Goal: Information Seeking & Learning: Find specific page/section

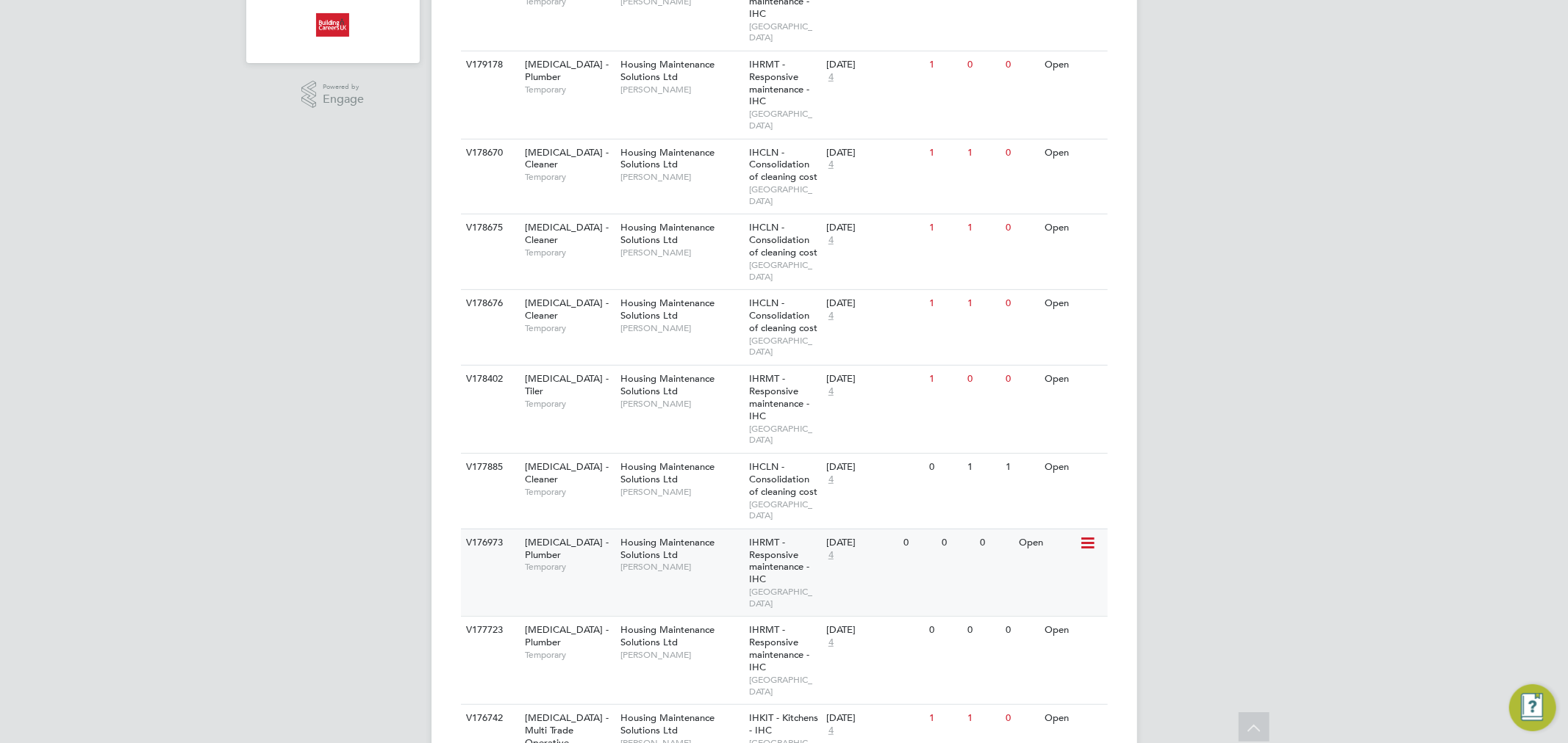
scroll to position [408, 0]
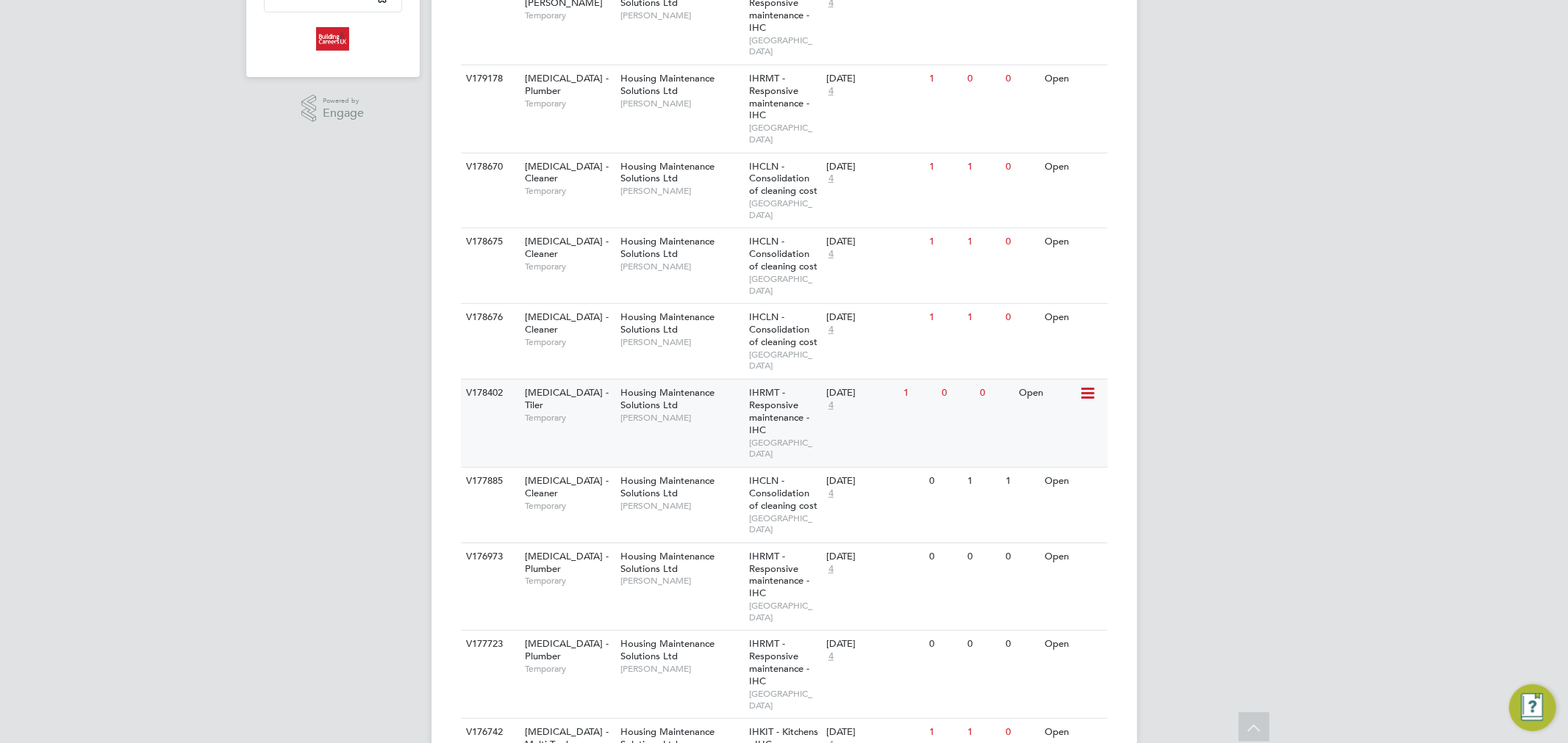
click at [689, 380] on div "Housing Maintenance Solutions Ltd [PERSON_NAME]" at bounding box center [681, 405] width 128 height 51
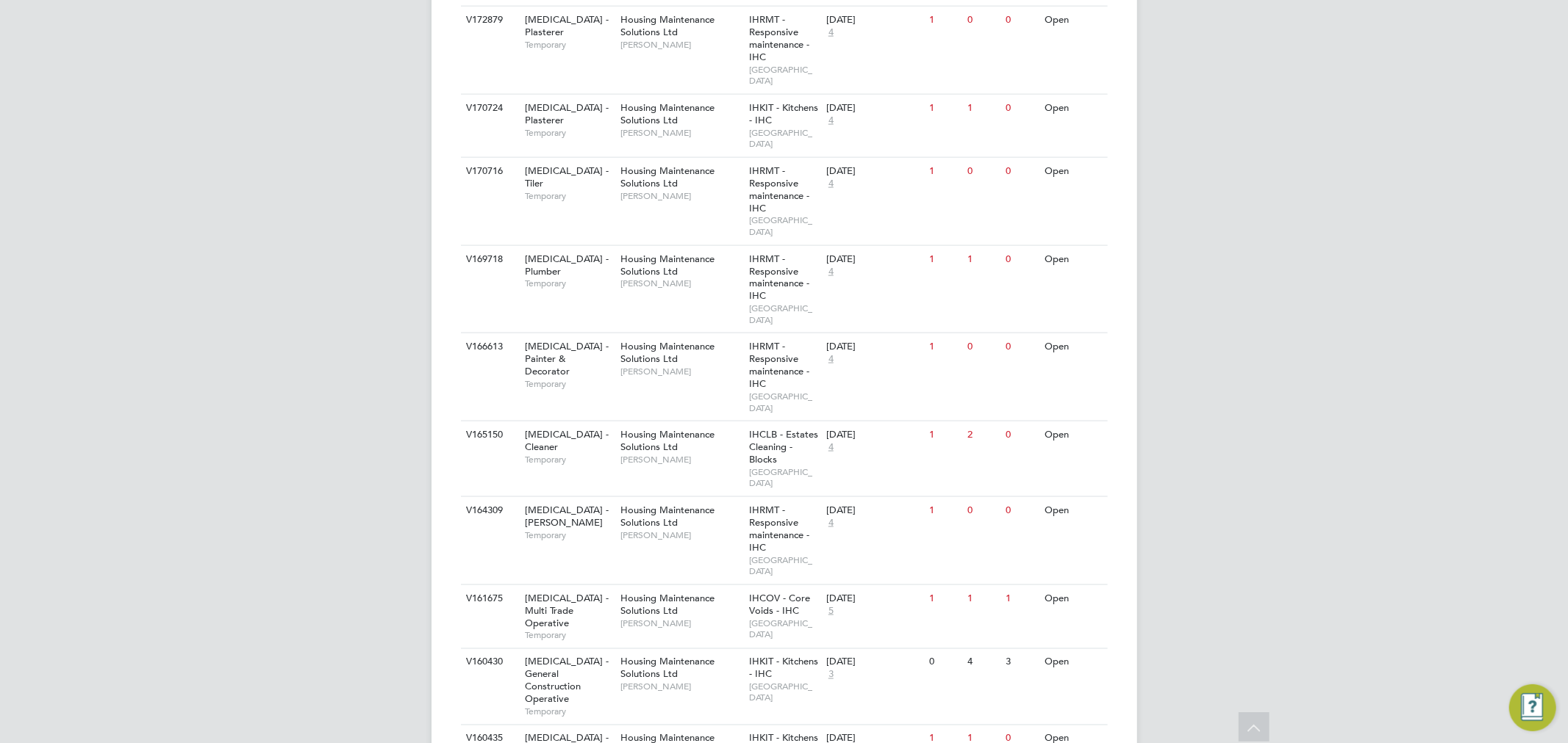
scroll to position [1714, 0]
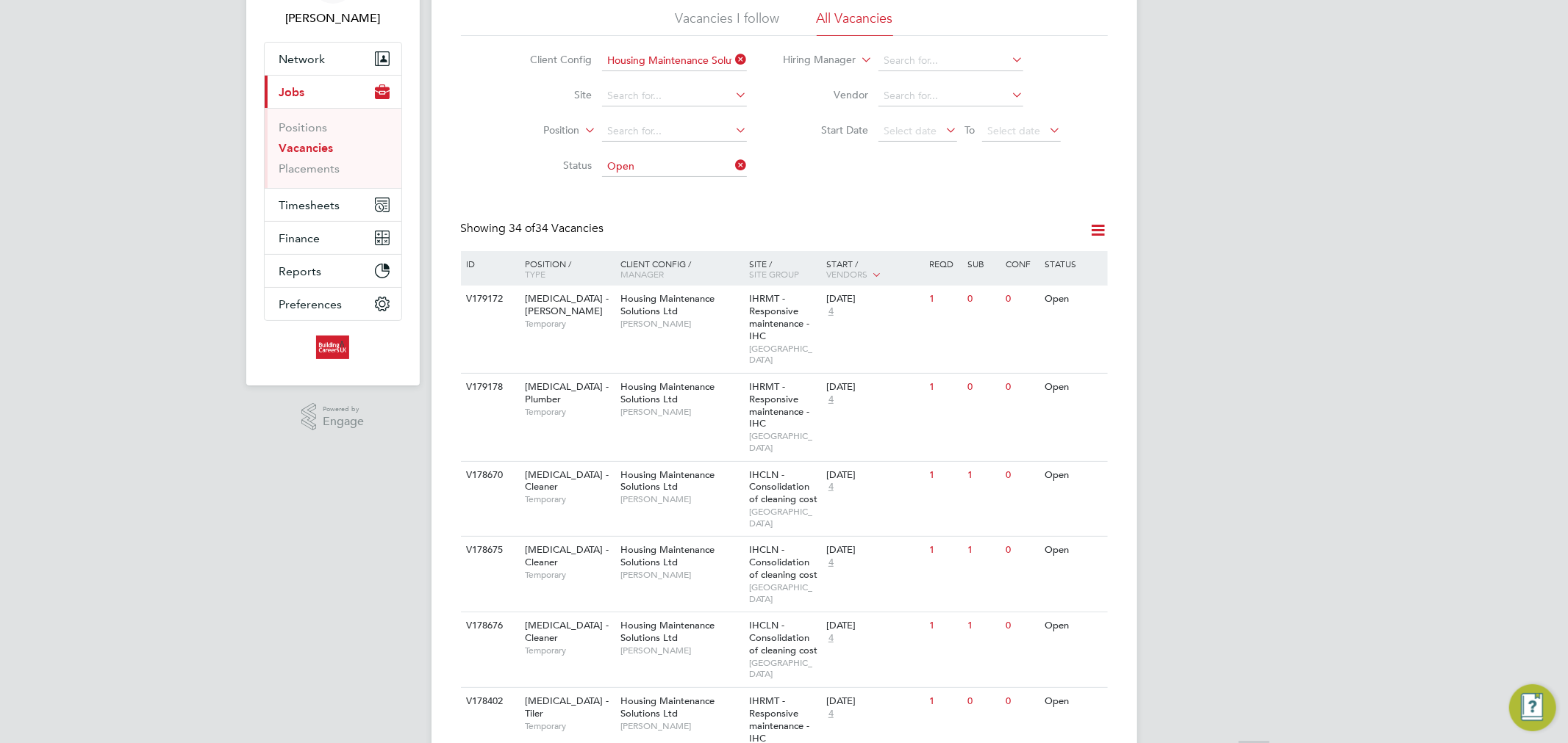
scroll to position [245, 0]
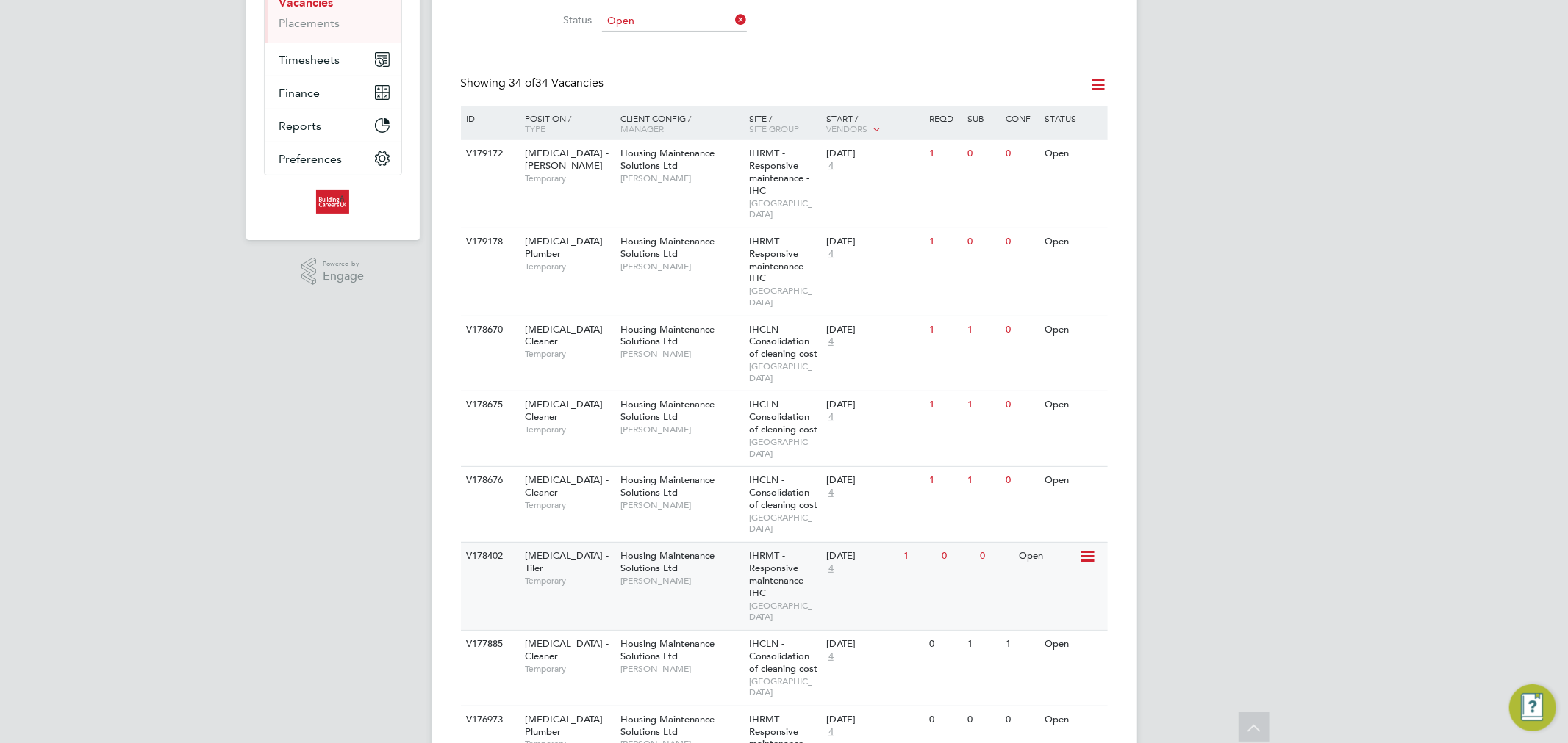
click at [668, 549] on span "Housing Maintenance Solutions Ltd" at bounding box center [668, 561] width 94 height 25
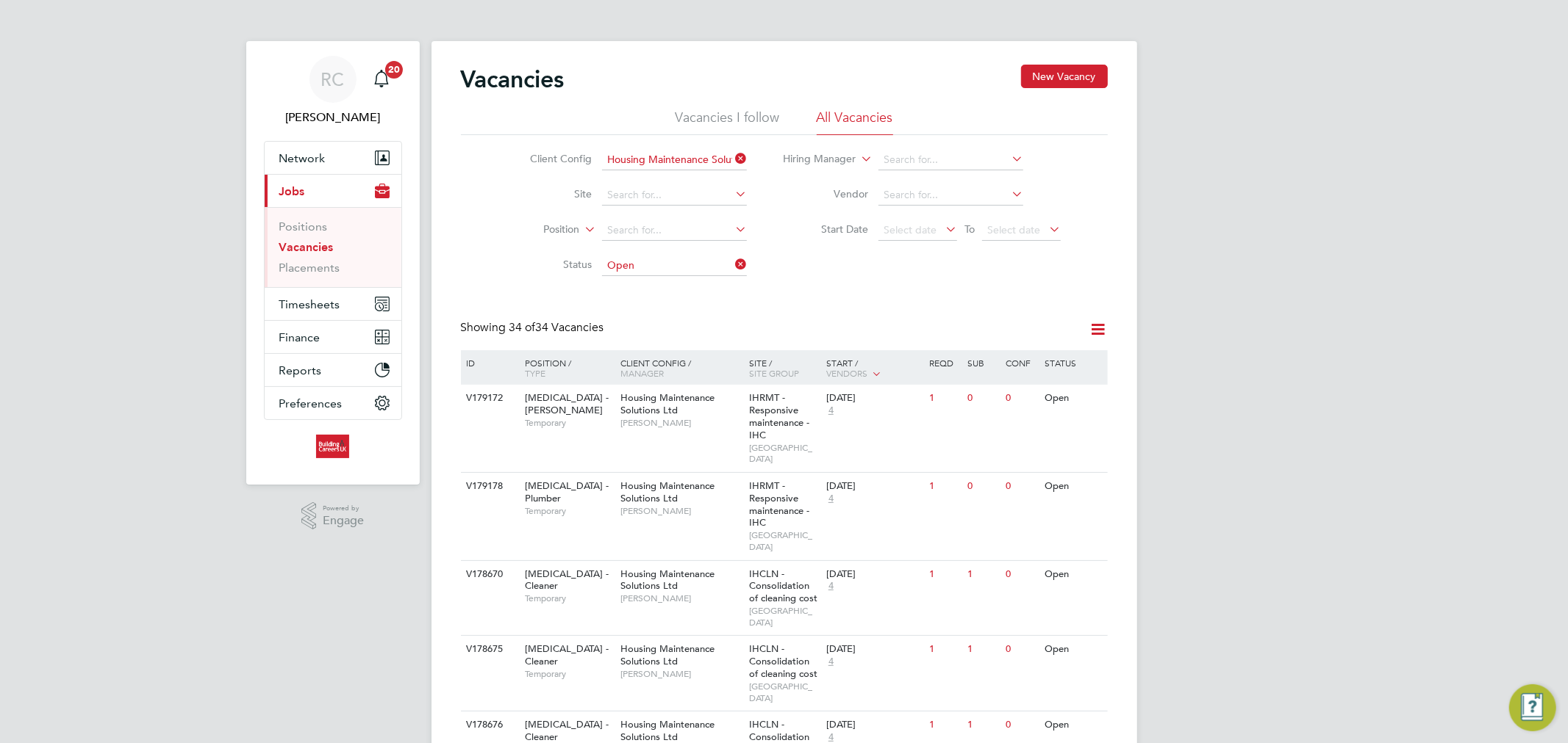
click at [685, 266] on input "Open" at bounding box center [674, 266] width 145 height 21
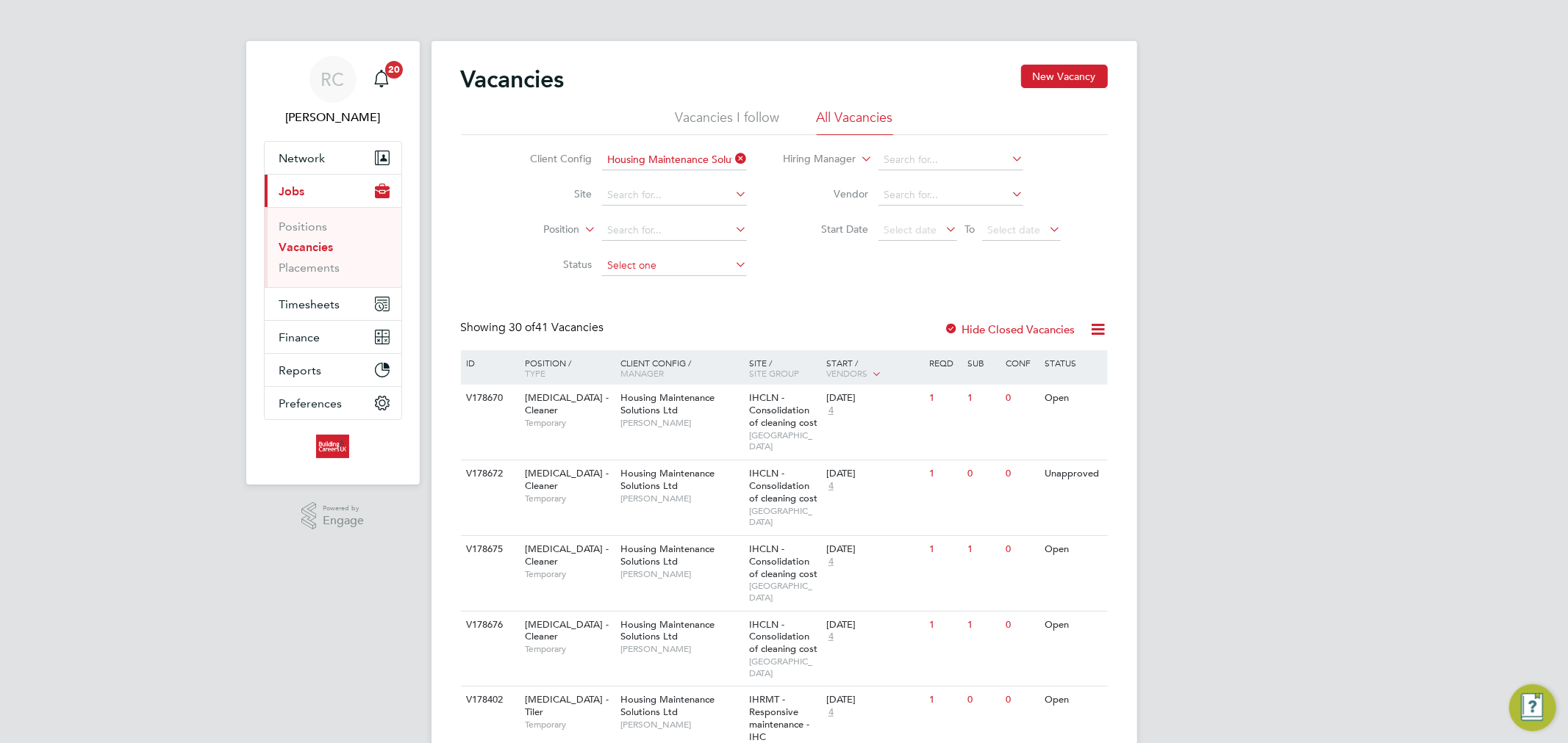
click at [668, 259] on input at bounding box center [674, 266] width 145 height 21
click at [809, 273] on div "Client Config Housing Maintenance Solutions Ltd Site Position Status Hiring Man…" at bounding box center [784, 209] width 647 height 148
click at [682, 238] on input at bounding box center [674, 230] width 145 height 21
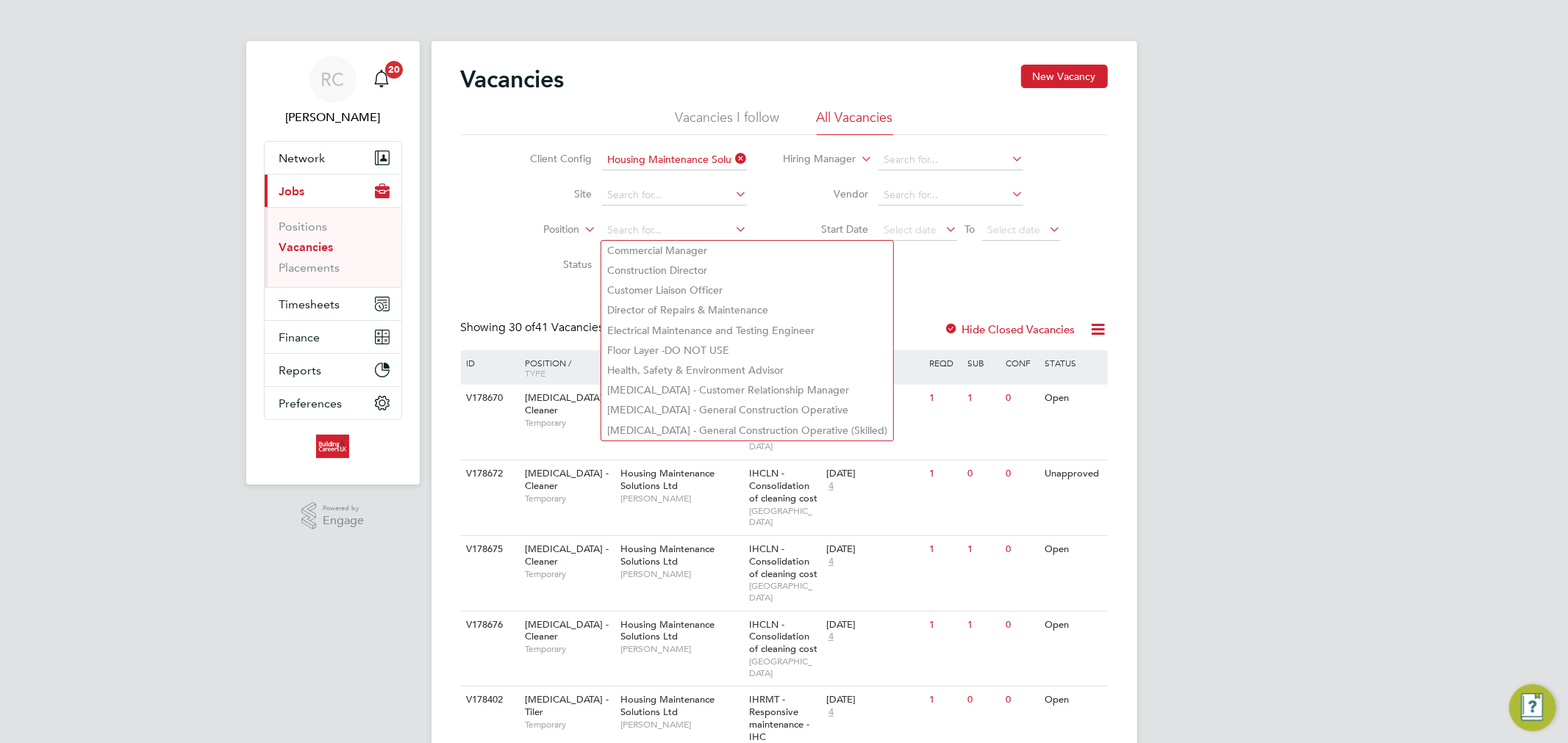
click at [858, 263] on div "Client Config Housing Maintenance Solutions Ltd Site Position Status Hiring Man…" at bounding box center [784, 209] width 647 height 148
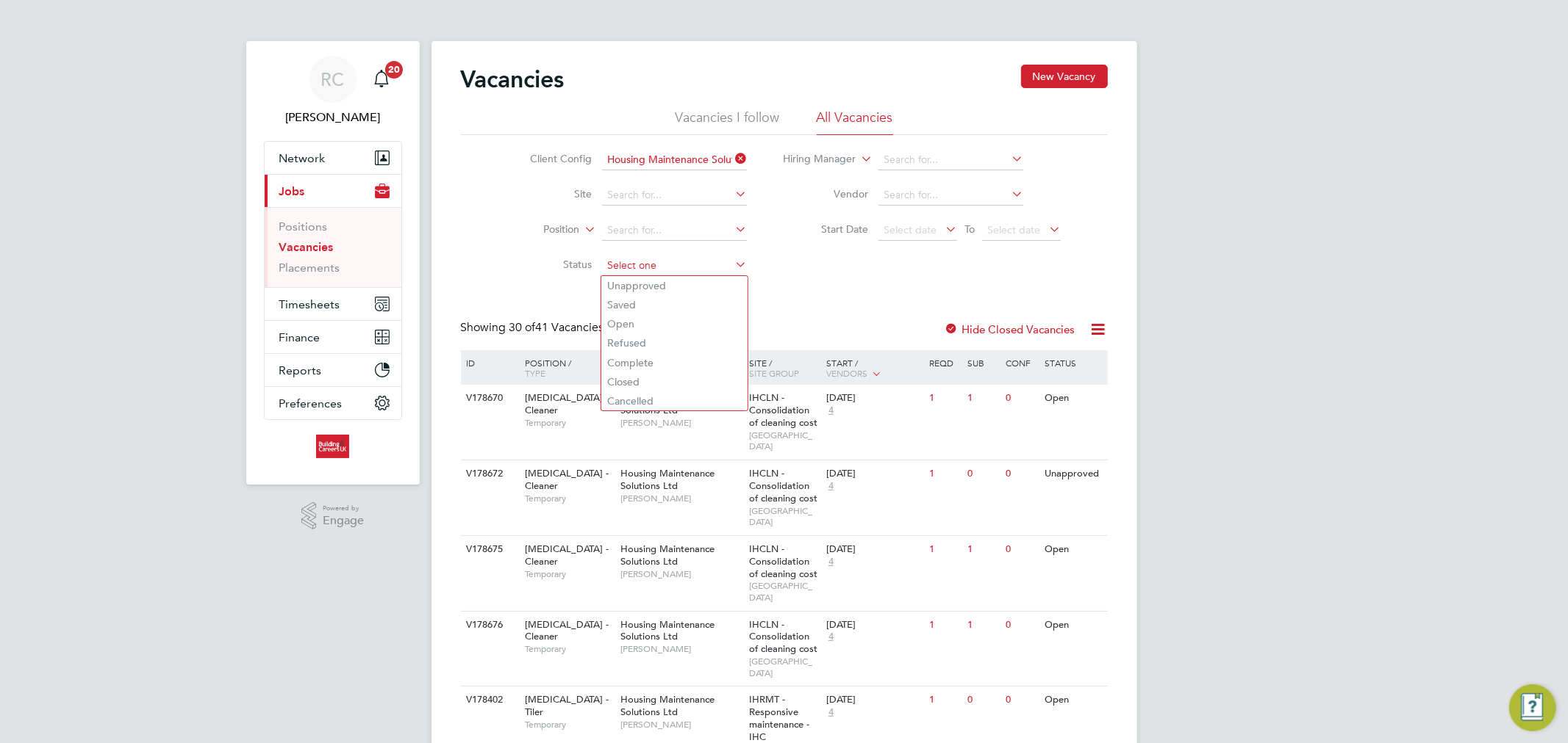
click at [699, 262] on input at bounding box center [674, 266] width 145 height 21
click at [655, 321] on li "Open" at bounding box center [674, 324] width 146 height 19
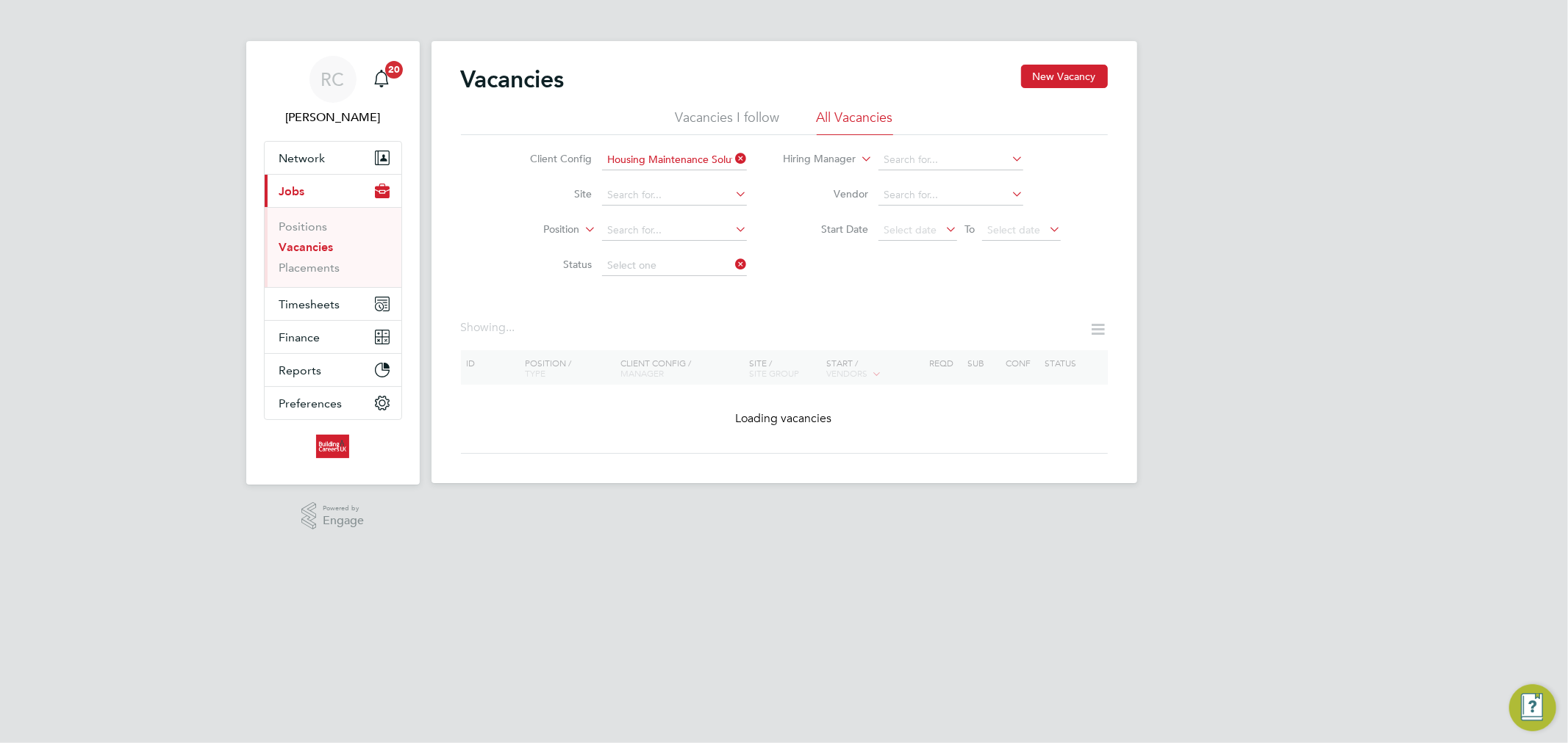
type input "Open"
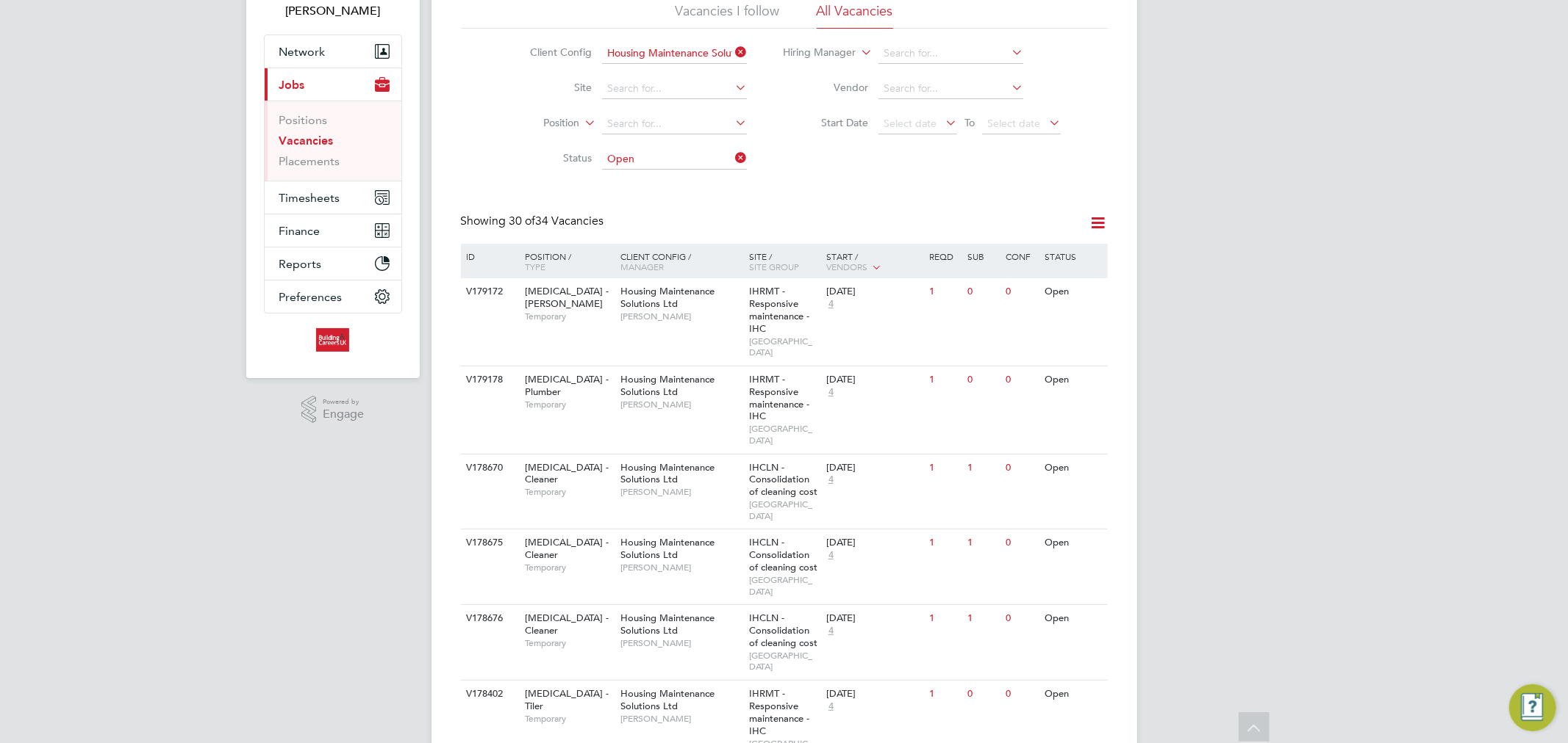
scroll to position [82, 0]
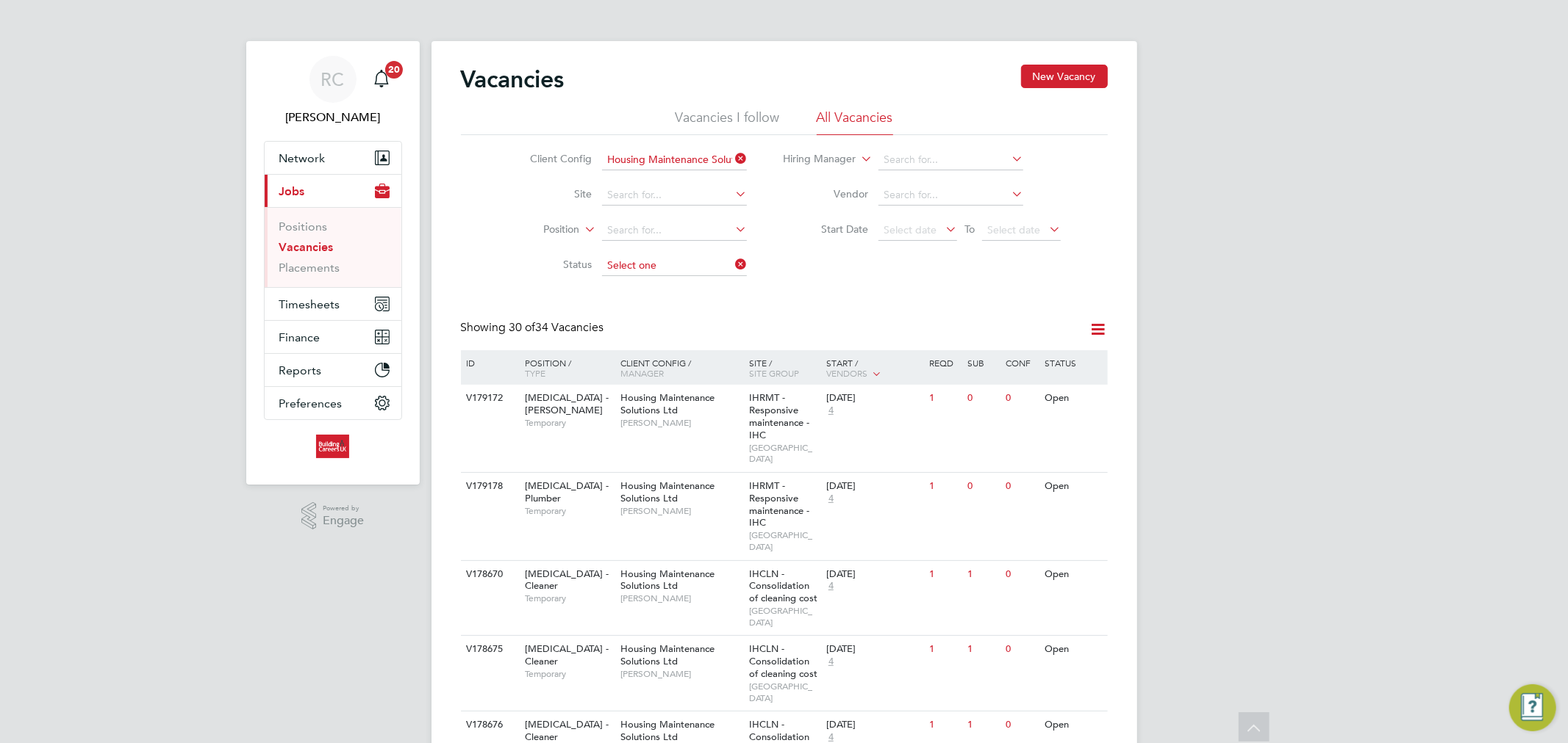
click at [698, 187] on ul "Client Config Housing Maintenance Solutions Ltd Site Position Status" at bounding box center [627, 213] width 277 height 141
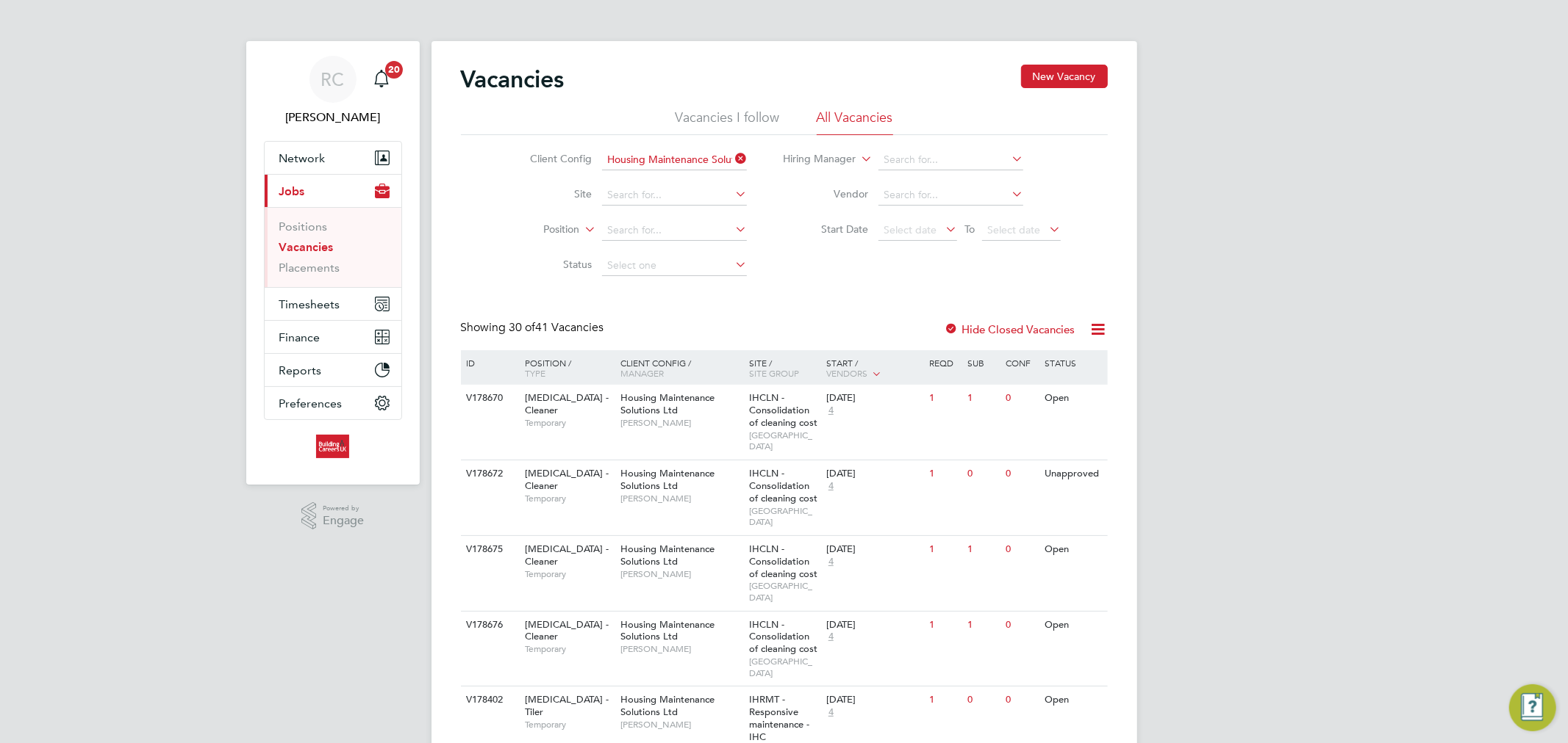
click at [664, 305] on li "Saved" at bounding box center [674, 304] width 146 height 19
type input "Saved"
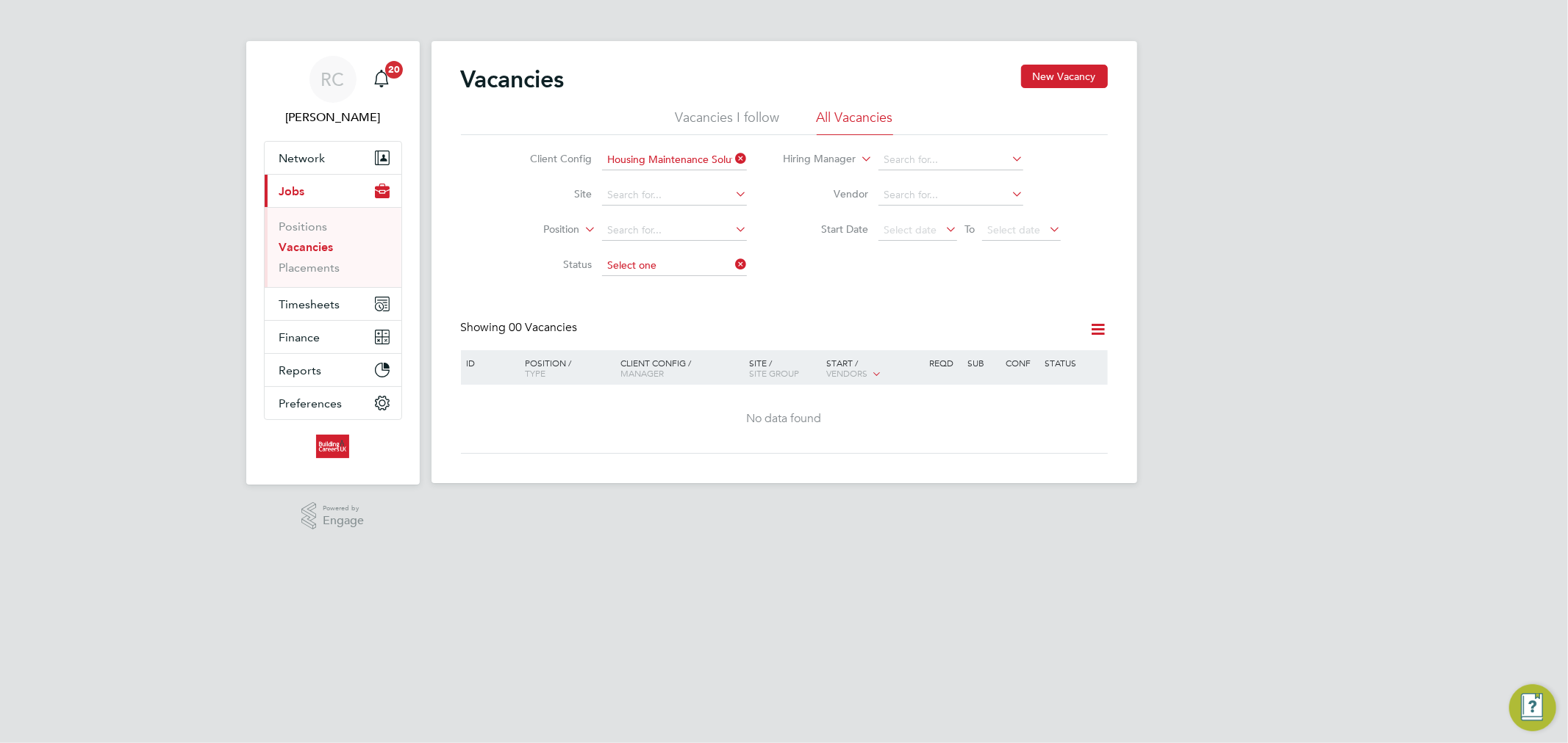
click at [723, 262] on input at bounding box center [674, 266] width 145 height 21
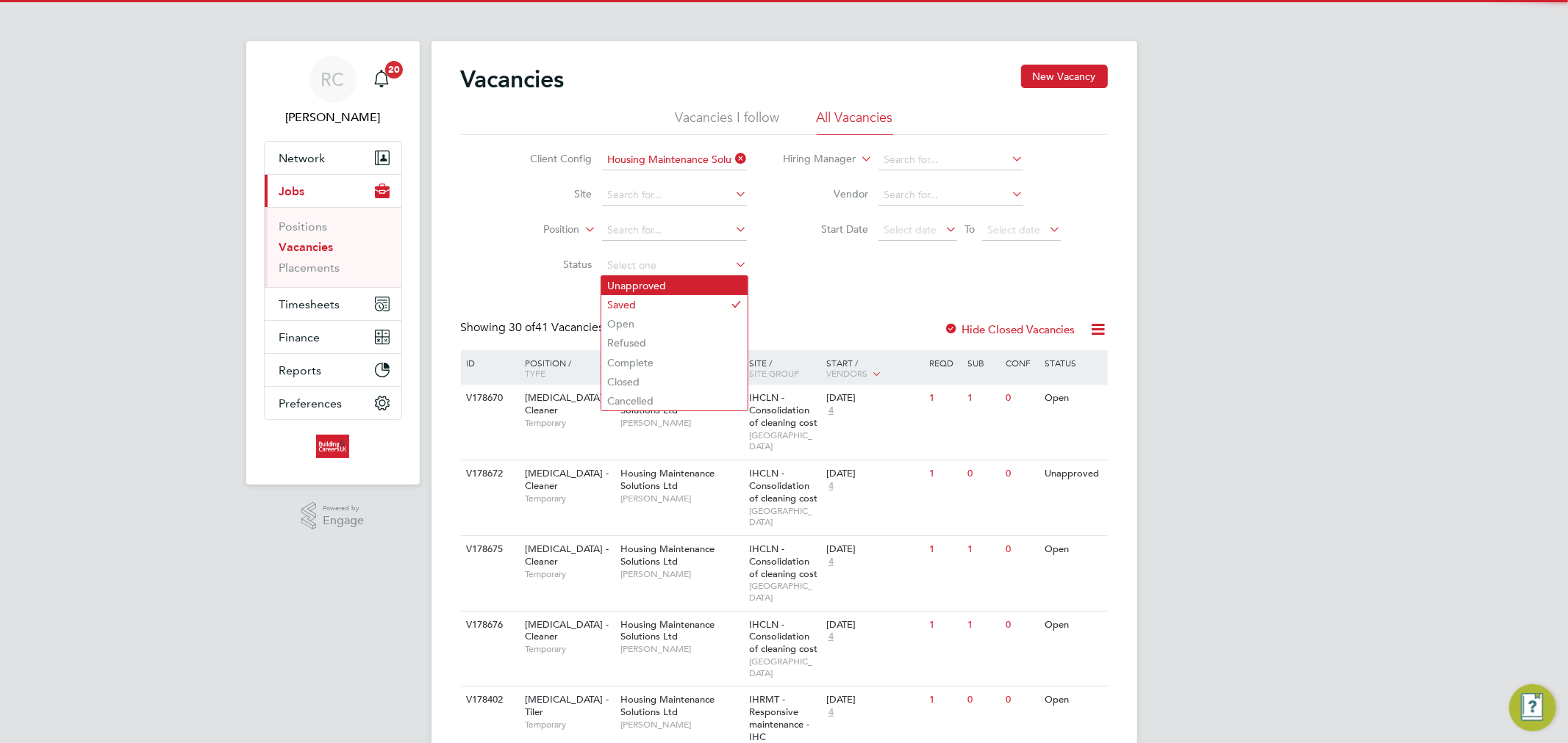
click at [654, 287] on li "Unapproved" at bounding box center [674, 286] width 146 height 19
type input "Unapproved"
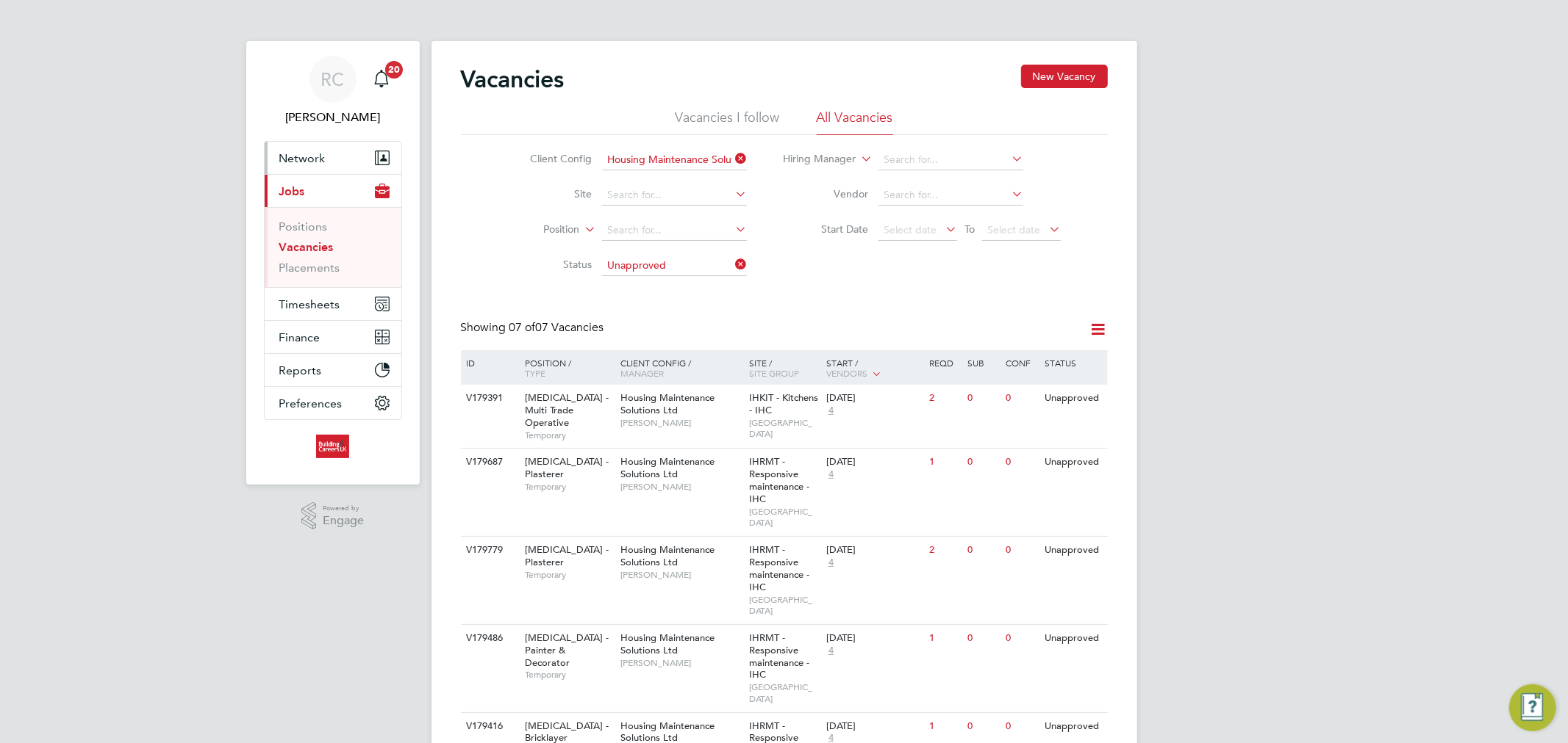
click at [284, 157] on span "Network" at bounding box center [302, 158] width 46 height 14
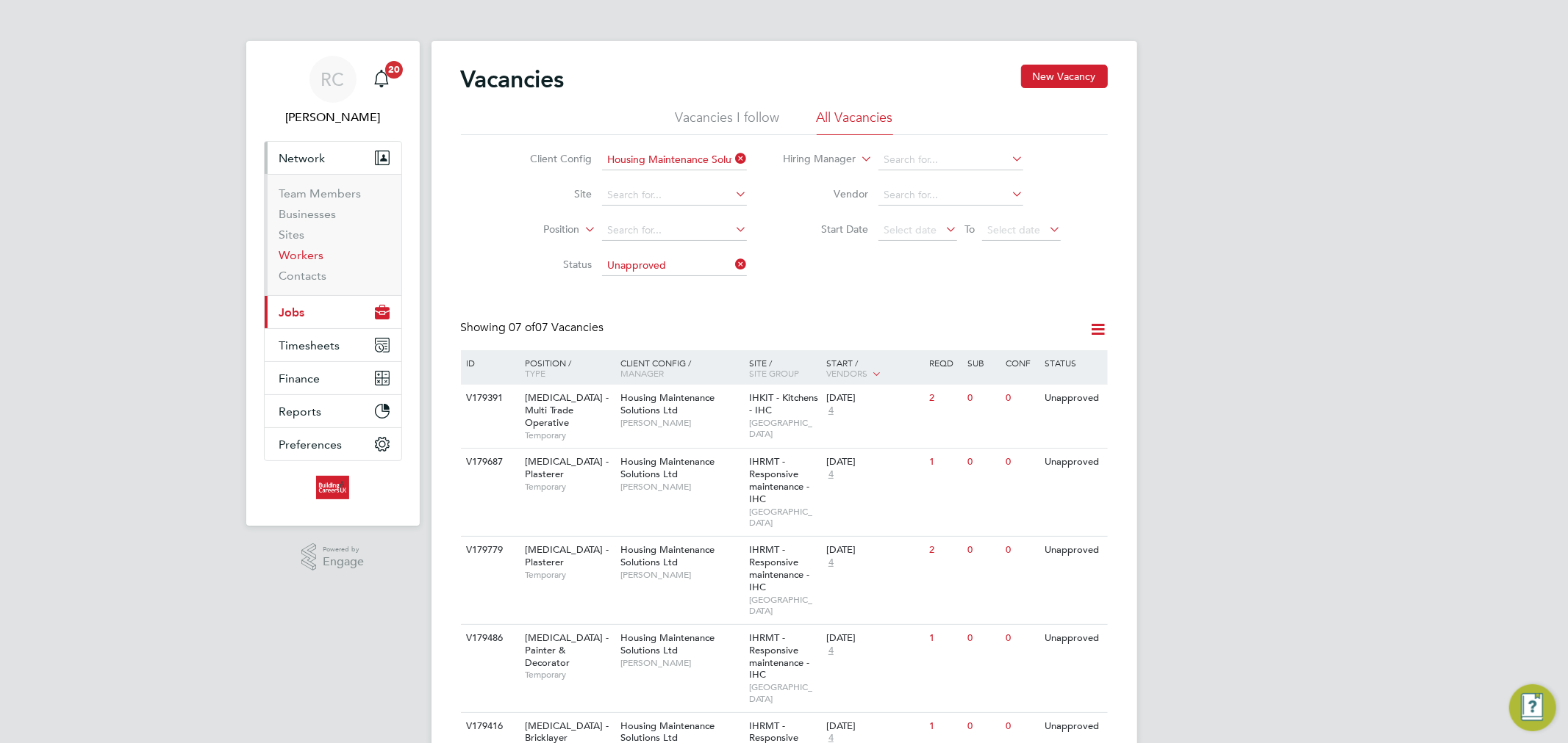
click at [309, 257] on link "Workers" at bounding box center [301, 255] width 45 height 14
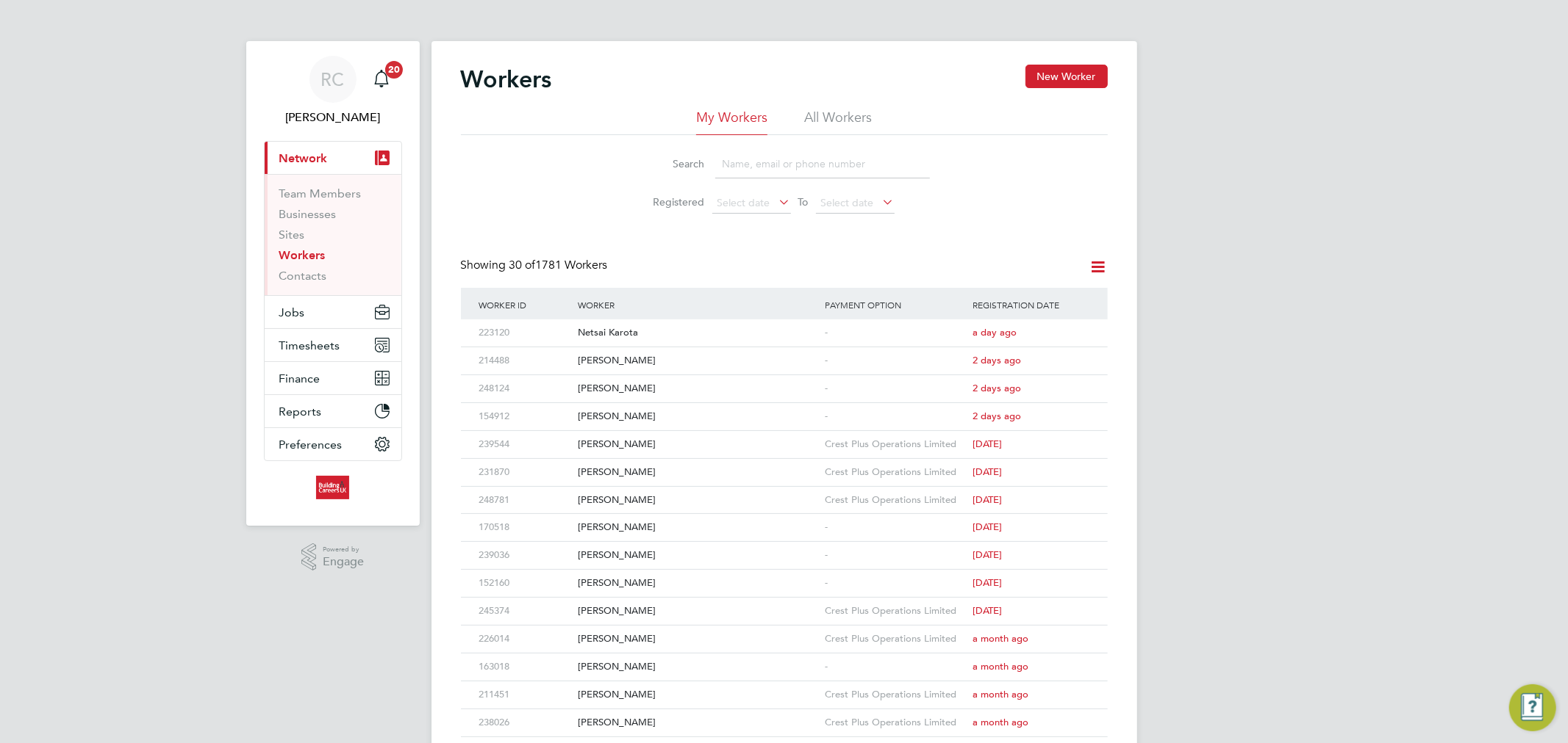
click at [817, 127] on li "All Workers" at bounding box center [837, 122] width 67 height 26
click at [795, 157] on input at bounding box center [822, 164] width 215 height 29
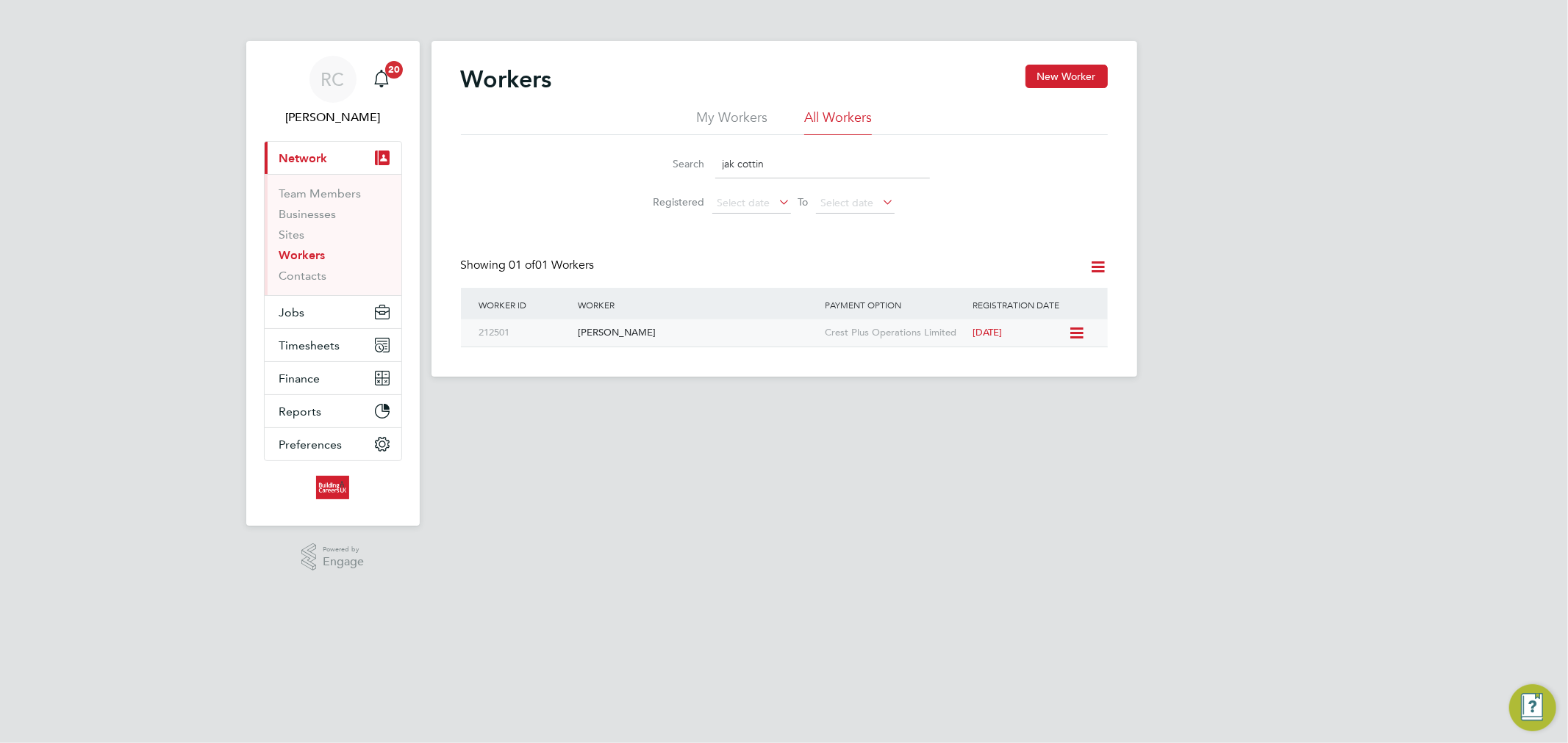
type input "jak cottin"
click at [696, 338] on div "Jak Cottington" at bounding box center [698, 333] width 247 height 27
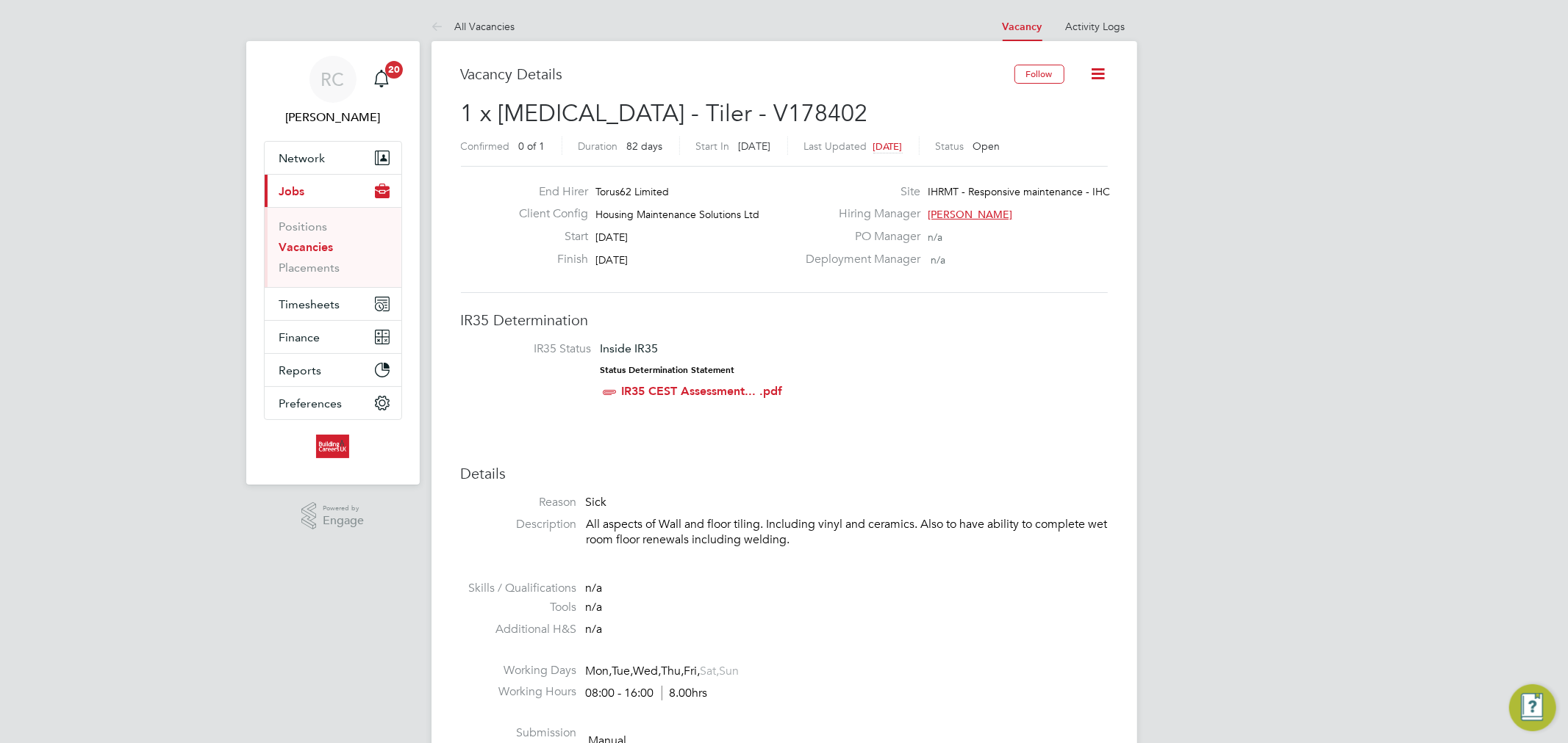
scroll to position [42, 103]
click at [355, 164] on button "Network" at bounding box center [332, 158] width 137 height 32
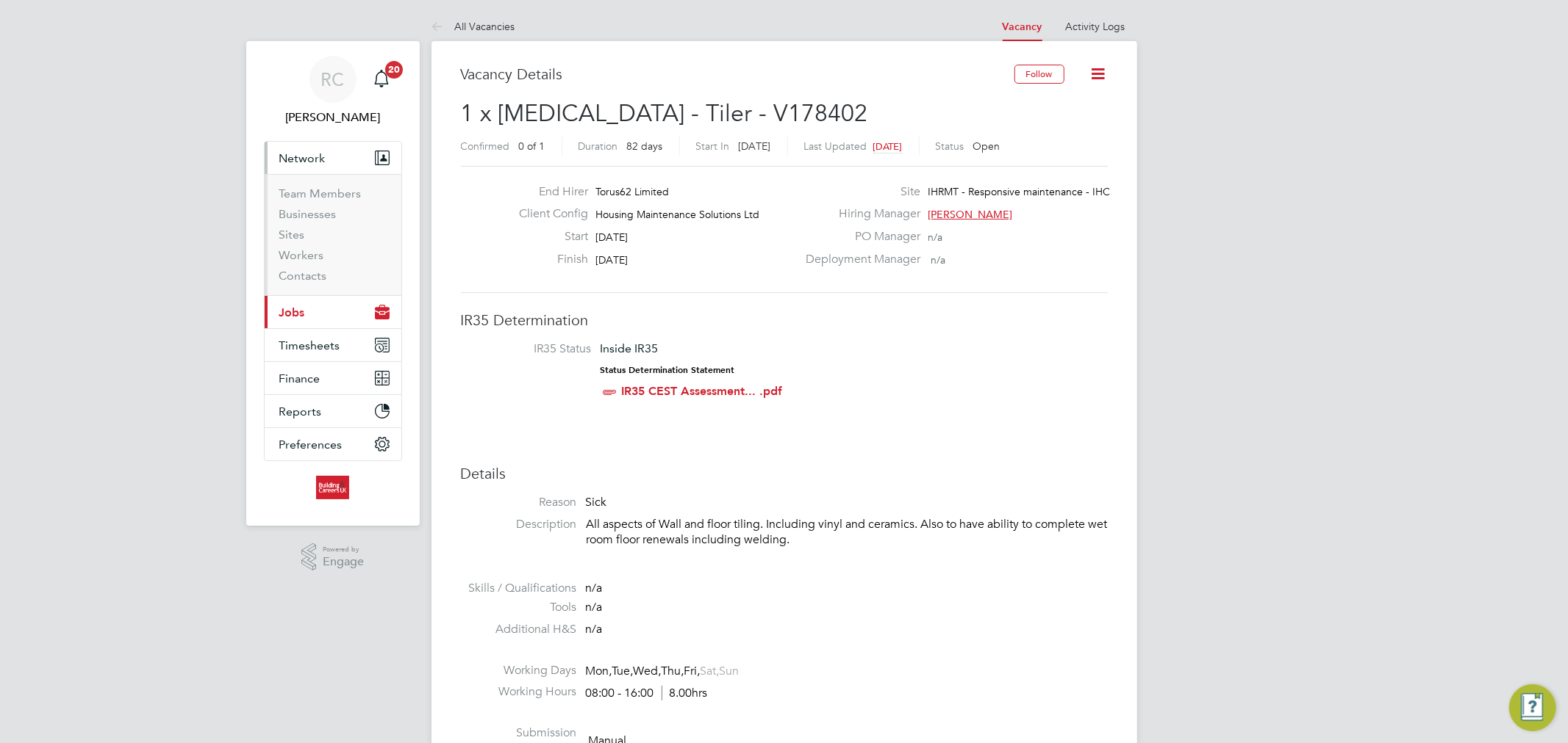
click at [313, 305] on button "Current page: Jobs" at bounding box center [332, 312] width 137 height 32
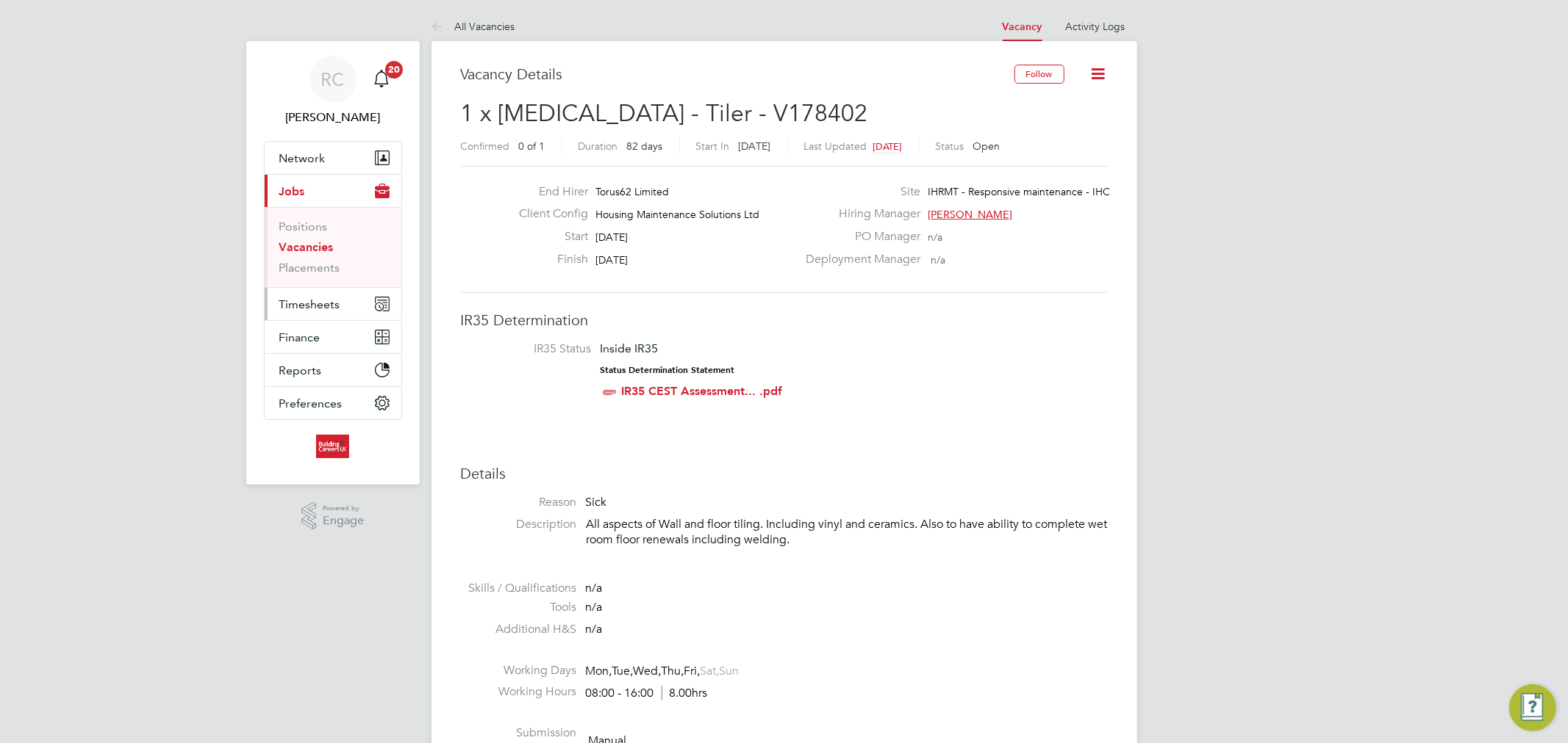
click at [327, 297] on span "Timesheets" at bounding box center [309, 304] width 61 height 14
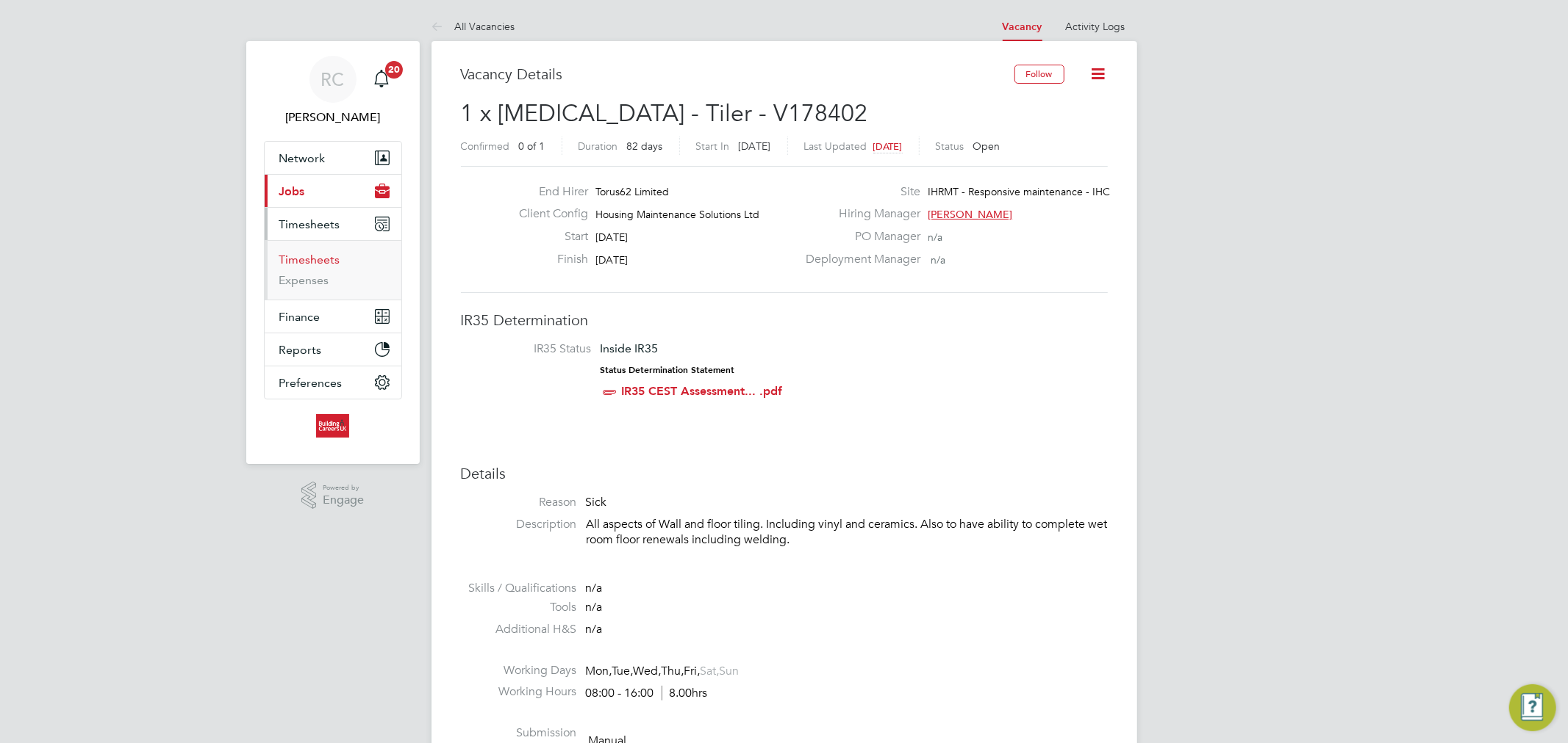
click at [326, 262] on link "Timesheets" at bounding box center [309, 260] width 61 height 14
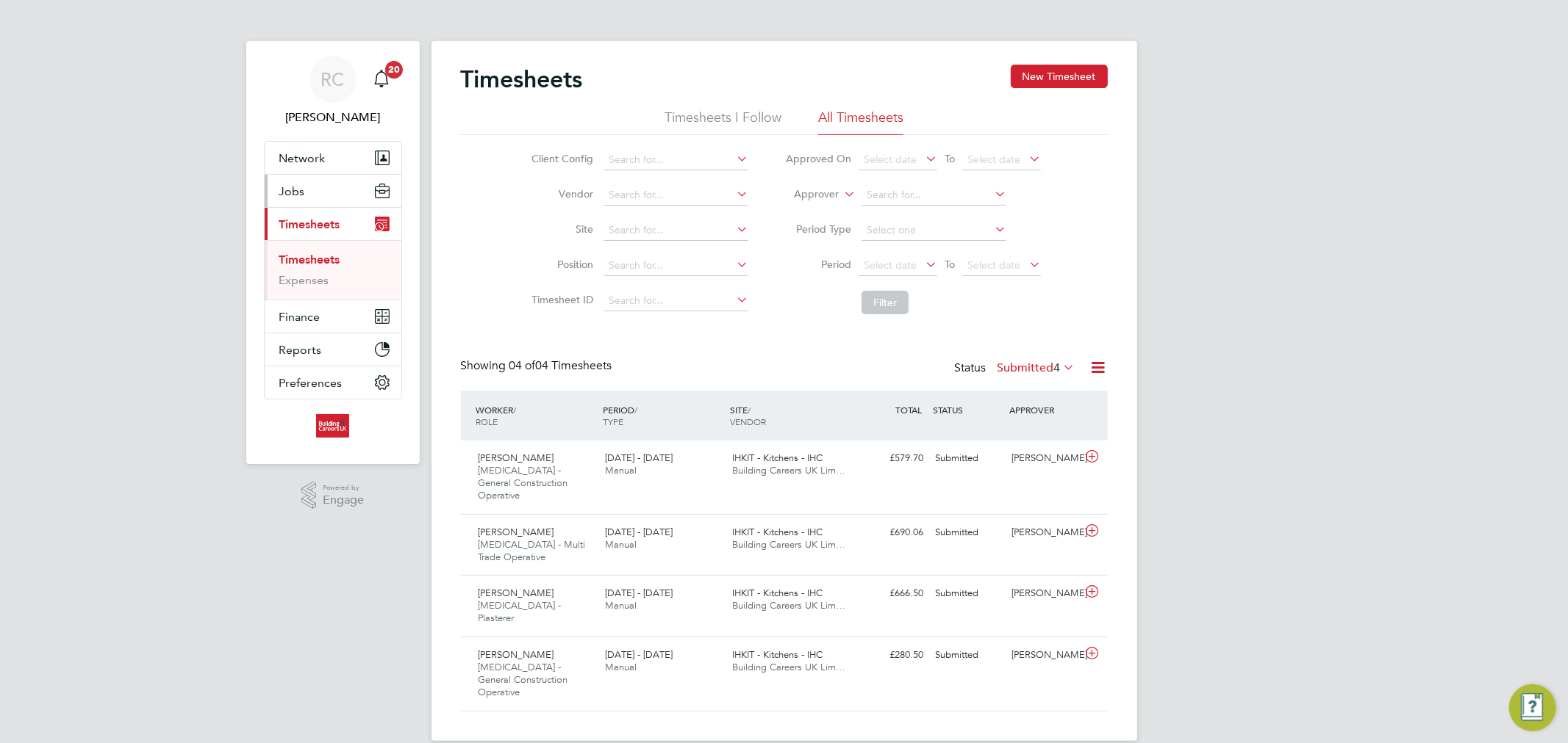
click at [307, 204] on button "Jobs" at bounding box center [332, 191] width 137 height 32
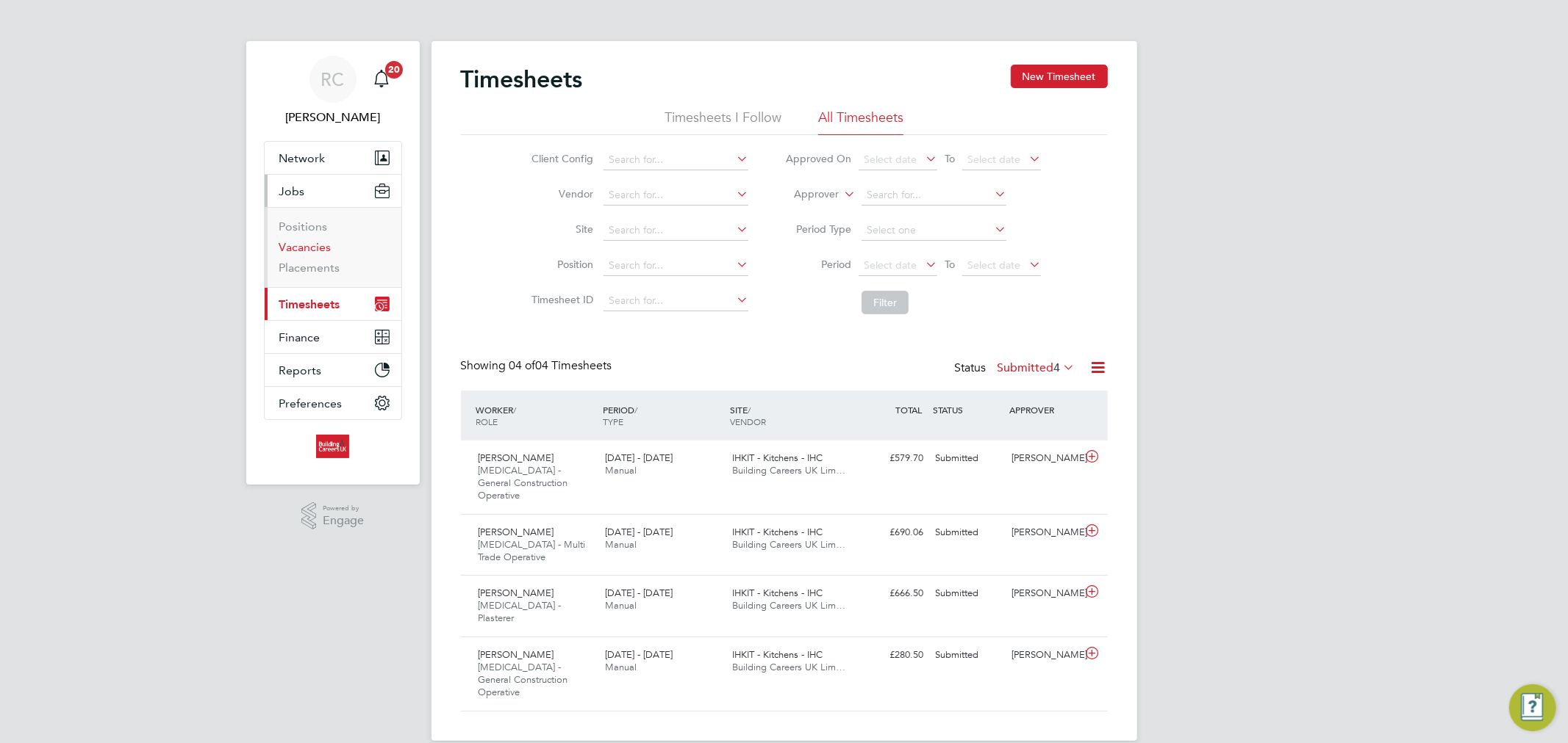
click at [310, 254] on link "Vacancies" at bounding box center [305, 247] width 53 height 14
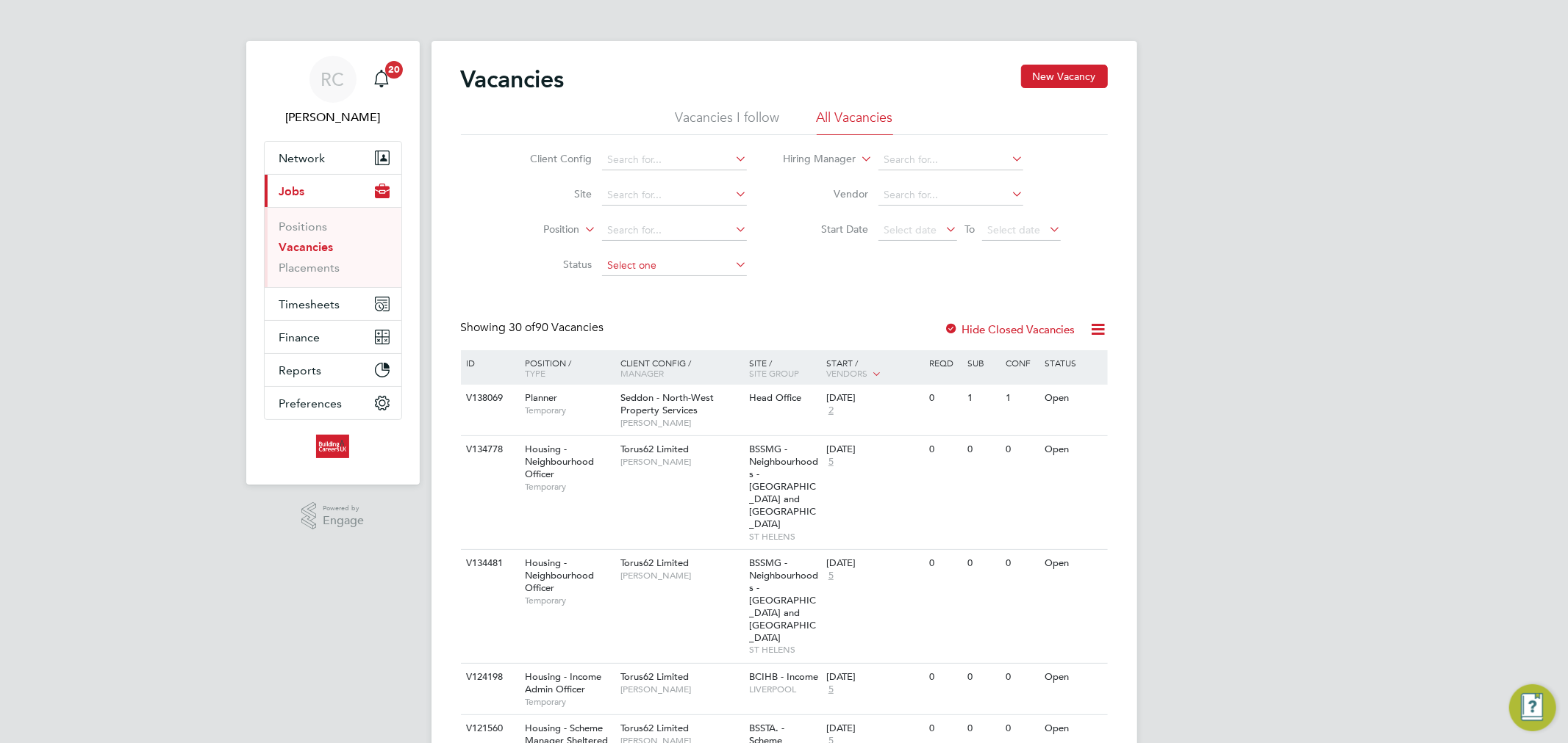
click at [670, 264] on input at bounding box center [674, 266] width 145 height 21
click at [678, 277] on li "Unapproved" at bounding box center [674, 286] width 146 height 19
type input "Unapproved"
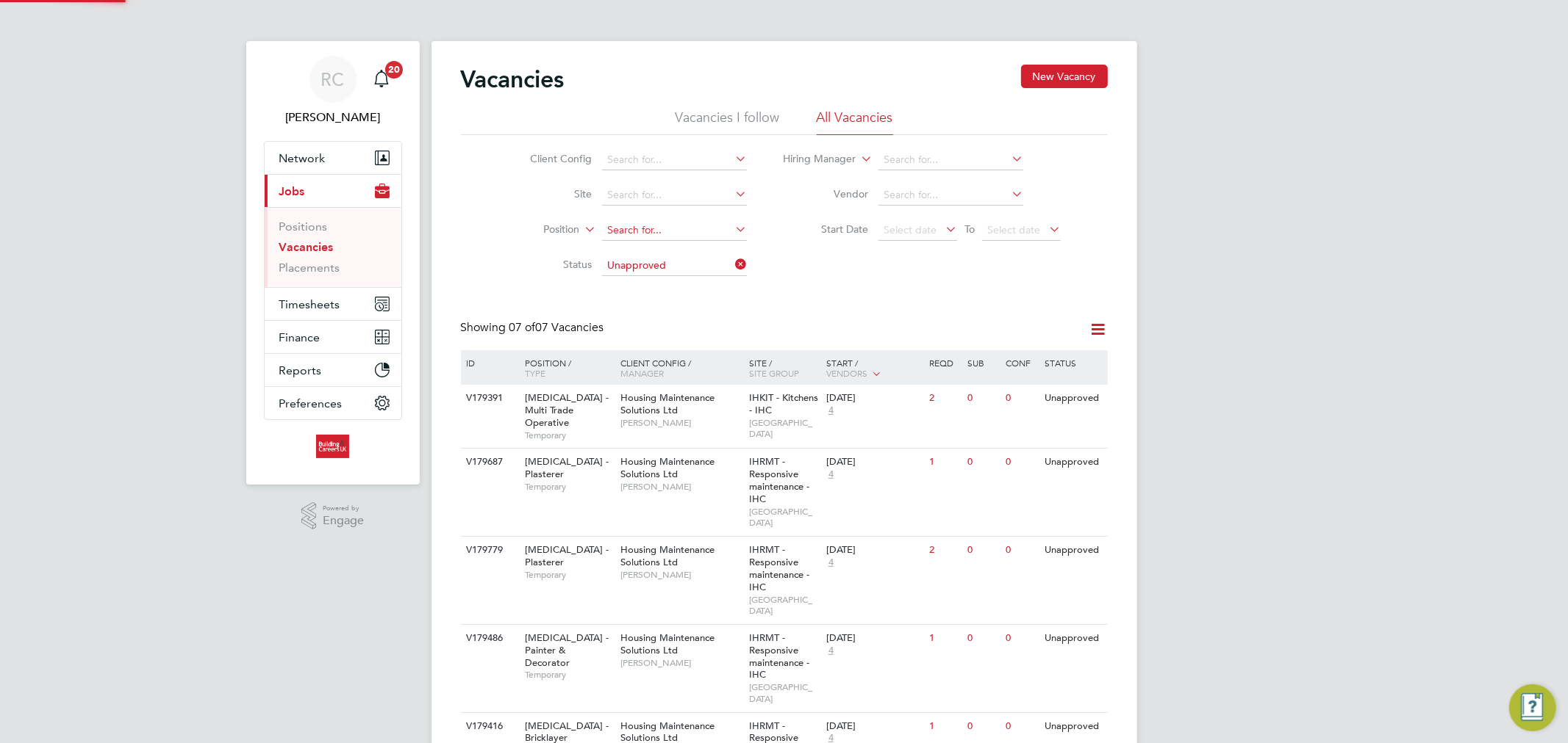
click at [687, 224] on input at bounding box center [674, 230] width 145 height 21
click at [665, 164] on input at bounding box center [674, 160] width 145 height 21
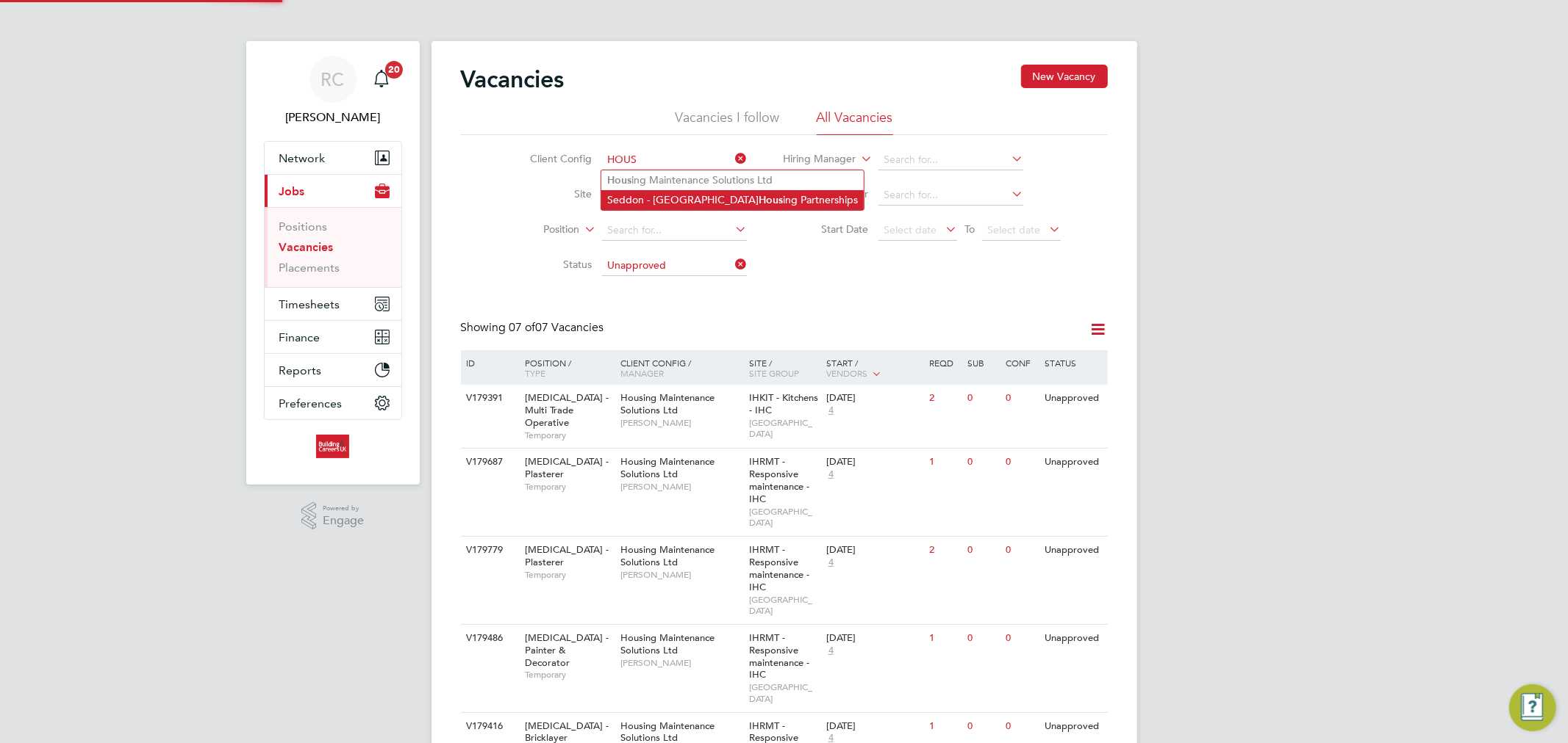
click at [681, 190] on li "Seddon - North-West Hous ing Partnerships" at bounding box center [733, 200] width 263 height 20
type input "Seddon - North-West Housing Partnerships"
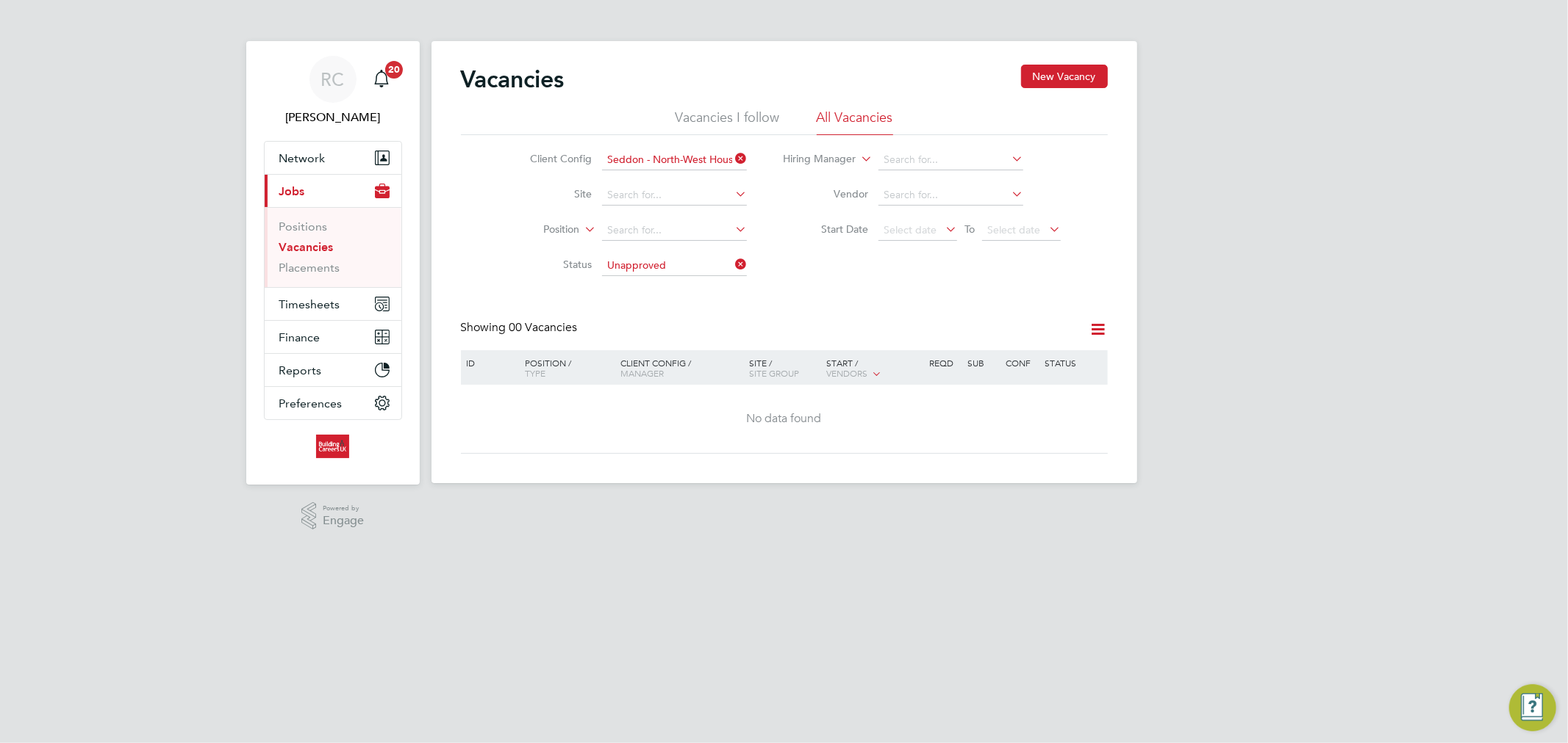
click at [732, 159] on icon at bounding box center [732, 158] width 0 height 21
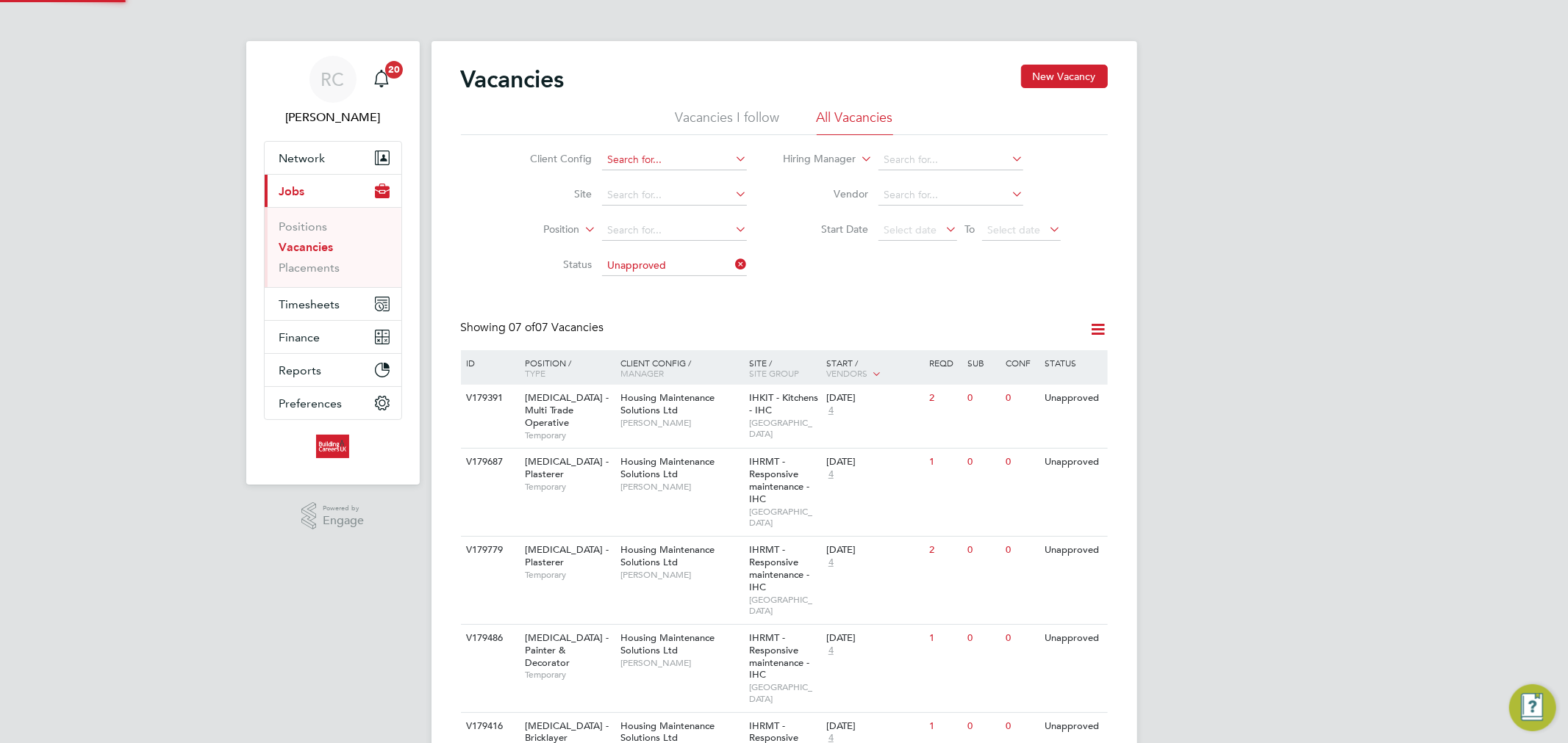
click at [697, 163] on input at bounding box center [674, 160] width 145 height 21
click at [761, 177] on li "Hou sing Maintenance Solutions Ltd" at bounding box center [733, 181] width 263 height 20
type input "Housing Maintenance Solutions Ltd"
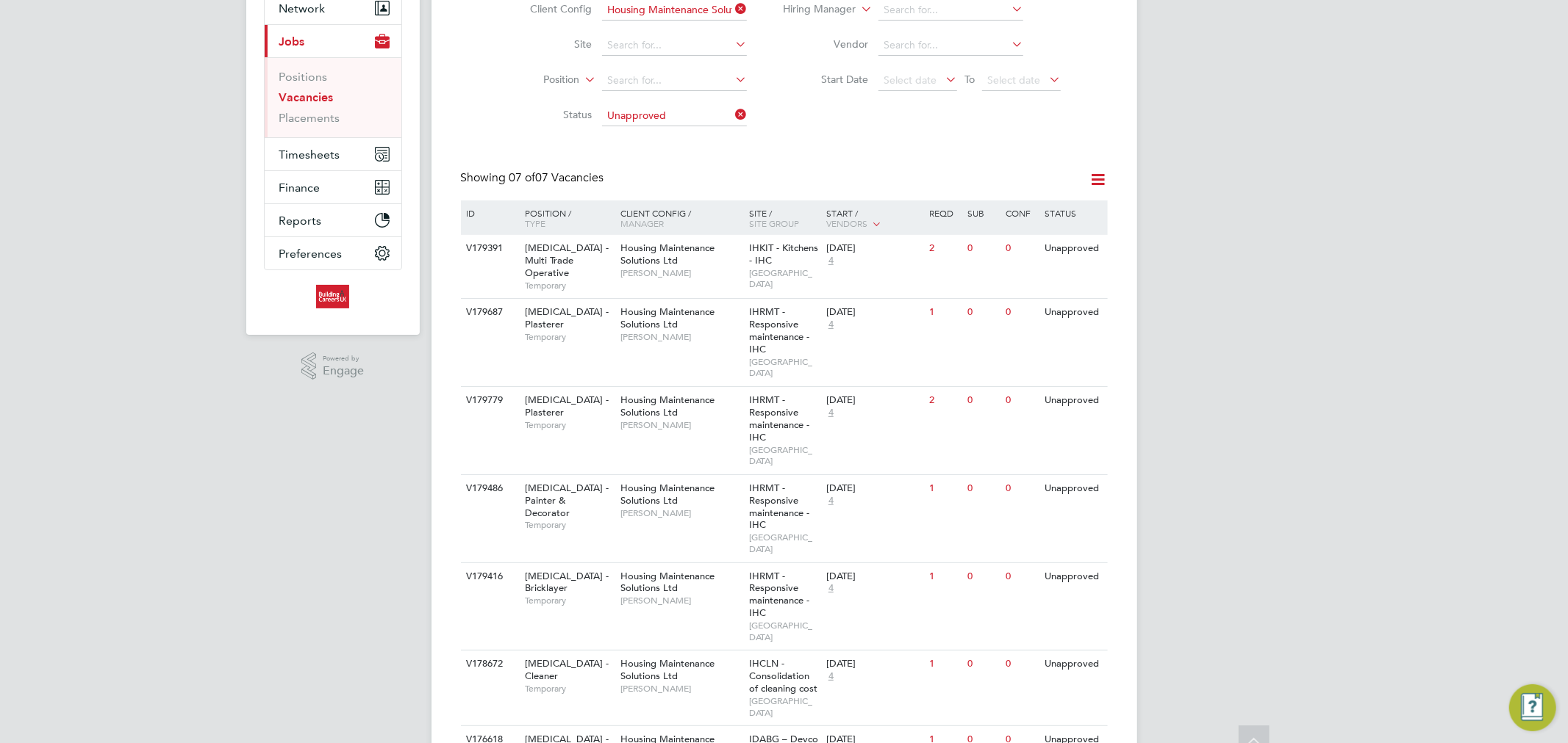
scroll to position [182, 0]
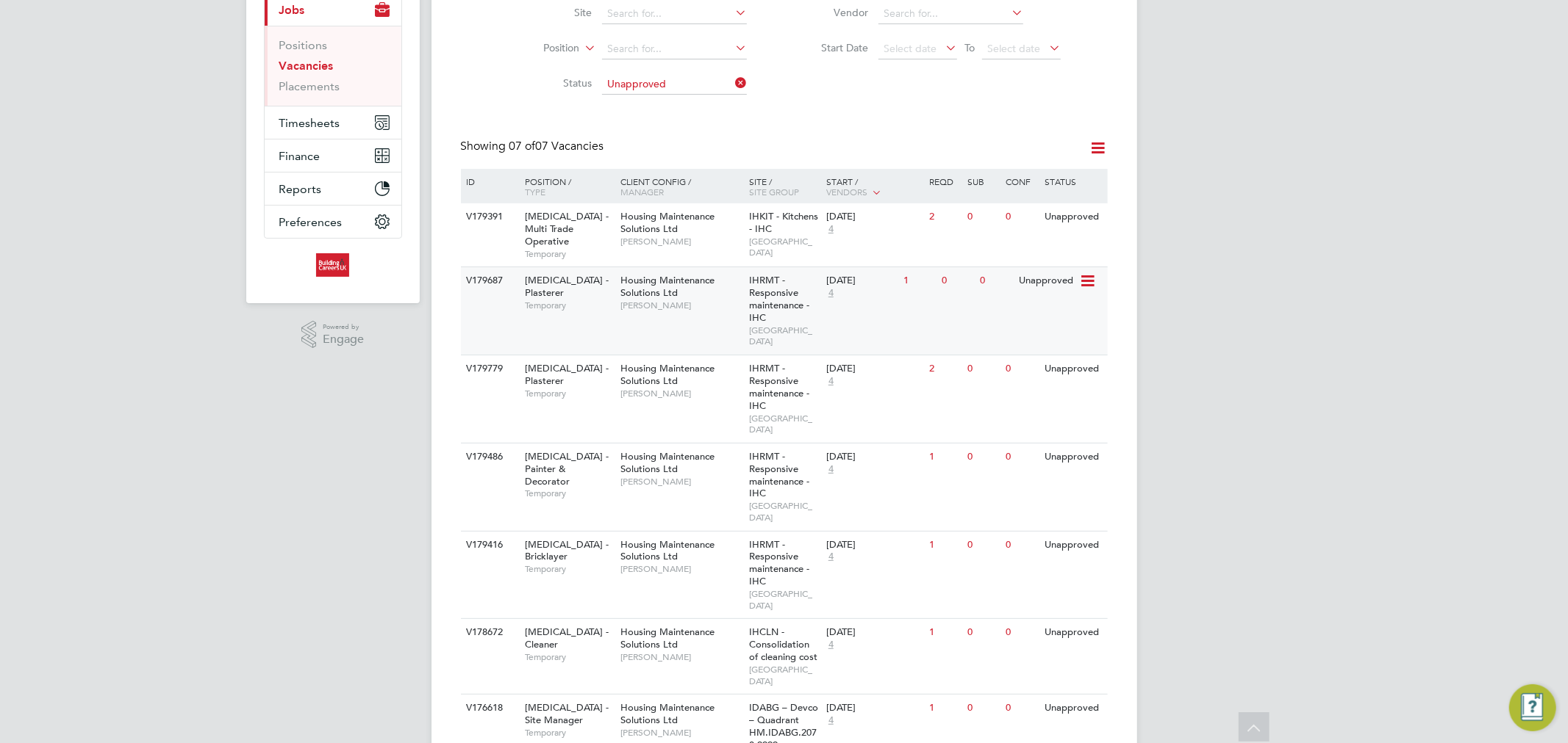
click at [516, 267] on div "HMS - Plasterer Temporary" at bounding box center [565, 293] width 103 height 51
click at [679, 280] on div "Housing Maintenance Solutions Ltd Steve Cruickshank" at bounding box center [681, 293] width 128 height 51
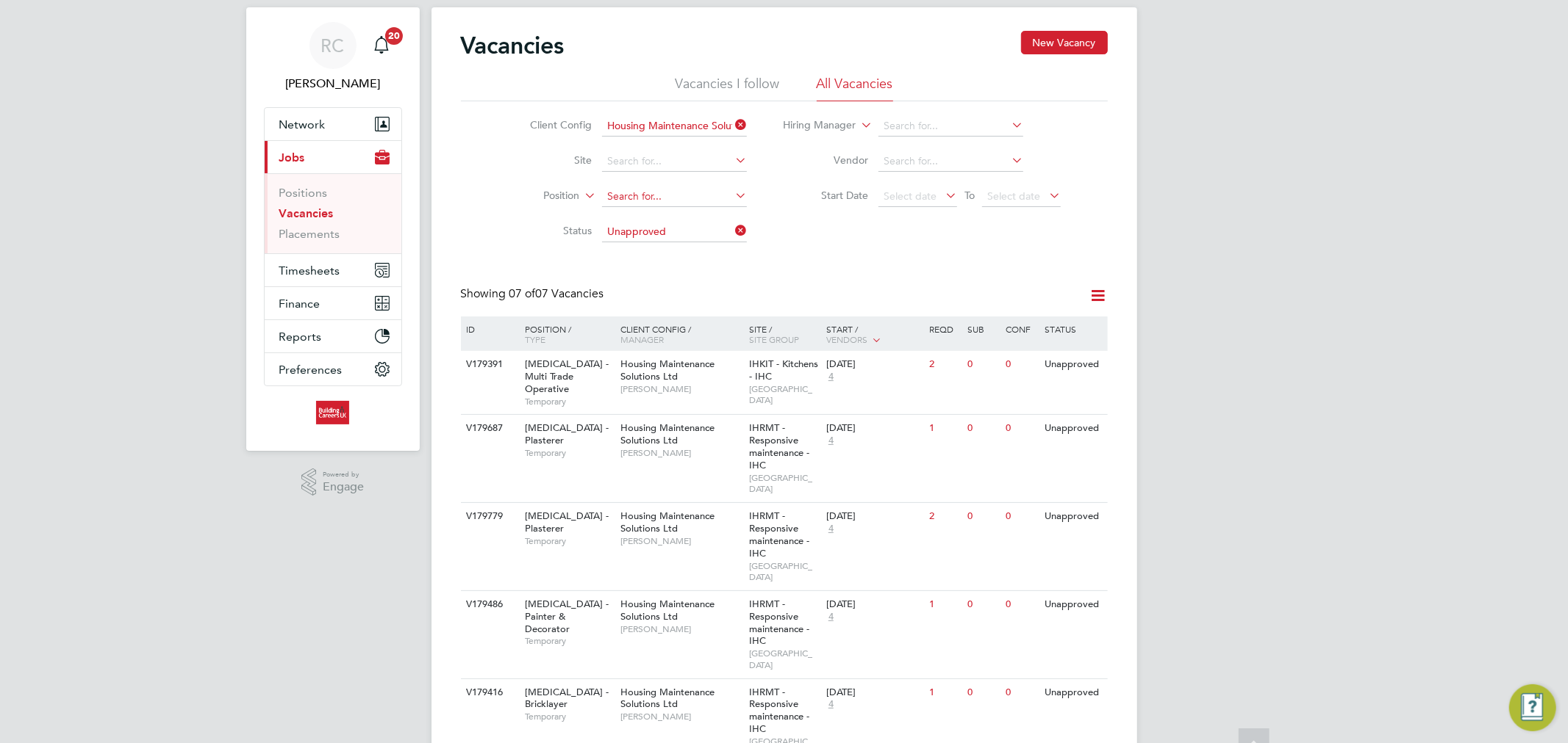
scroll to position [19, 0]
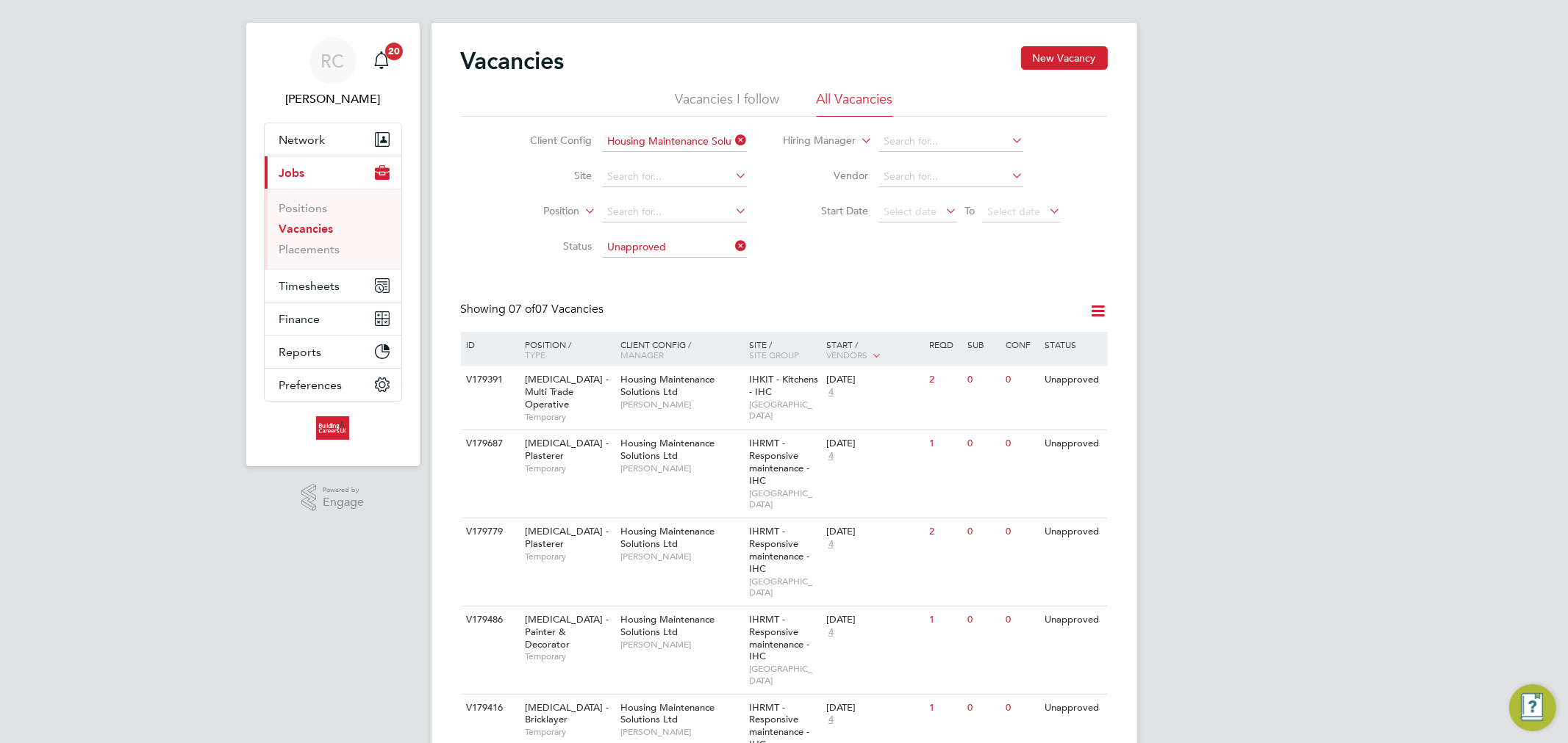
click at [732, 238] on icon at bounding box center [732, 246] width 0 height 21
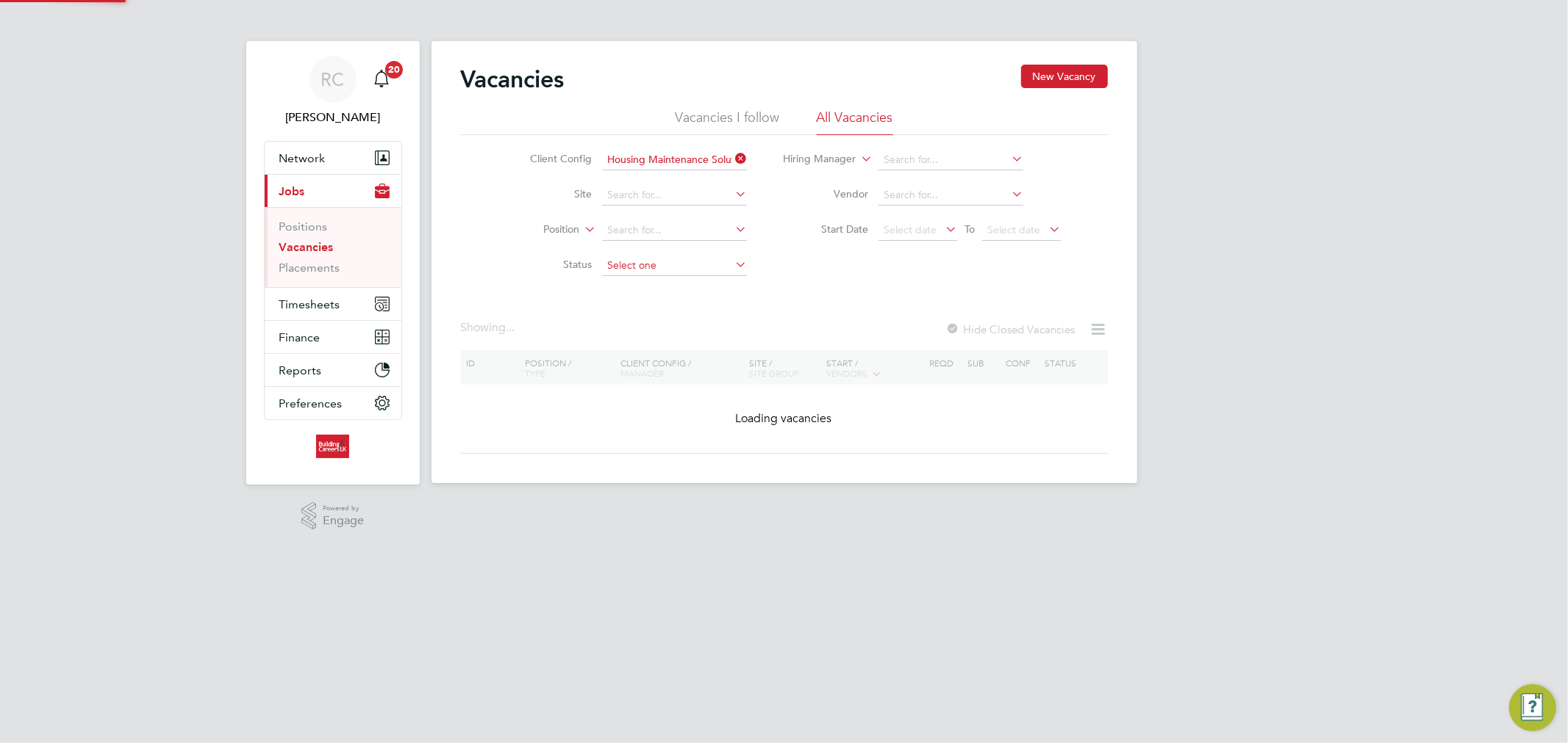
click at [728, 256] on input at bounding box center [674, 266] width 145 height 21
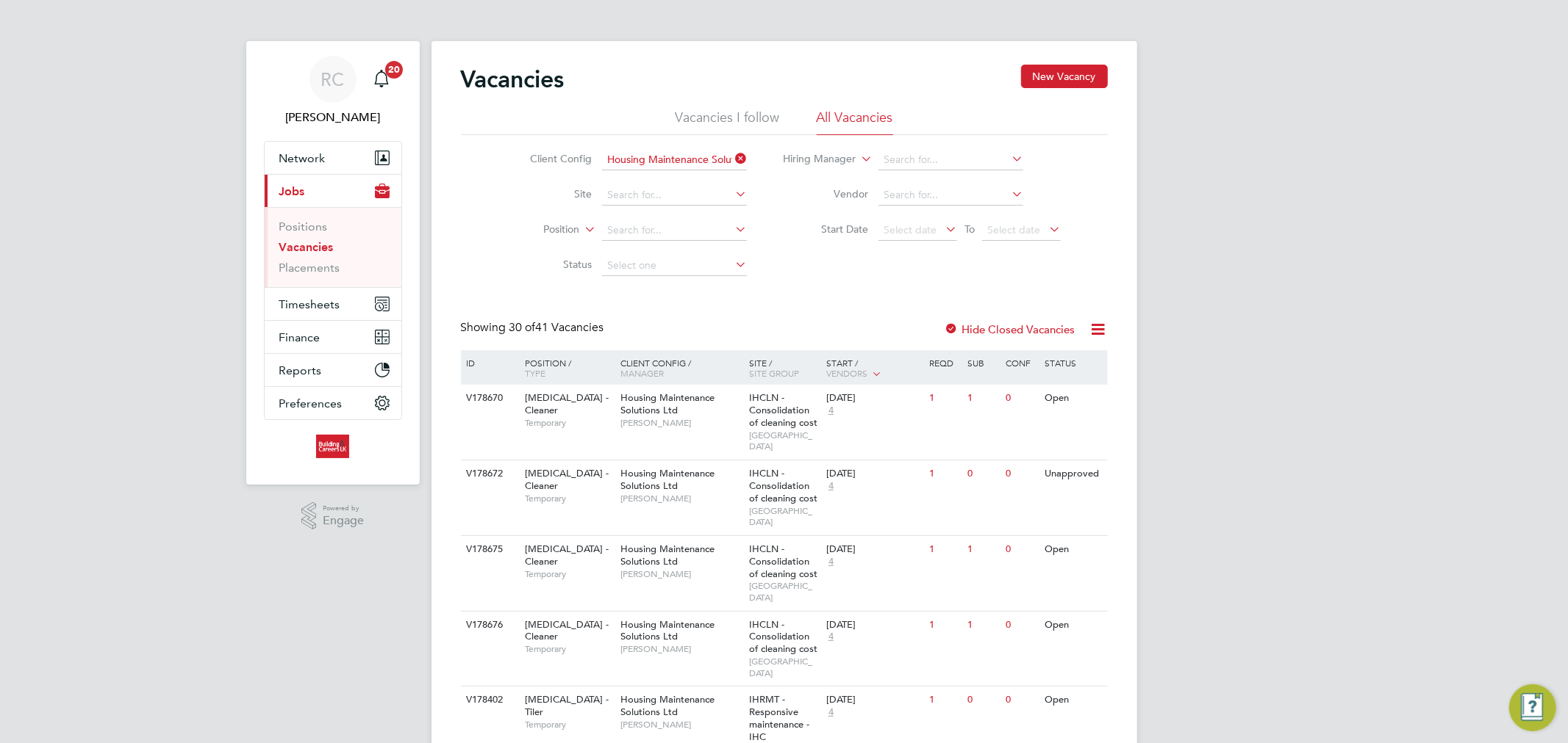
click at [666, 314] on li "Open" at bounding box center [674, 324] width 146 height 19
type input "Open"
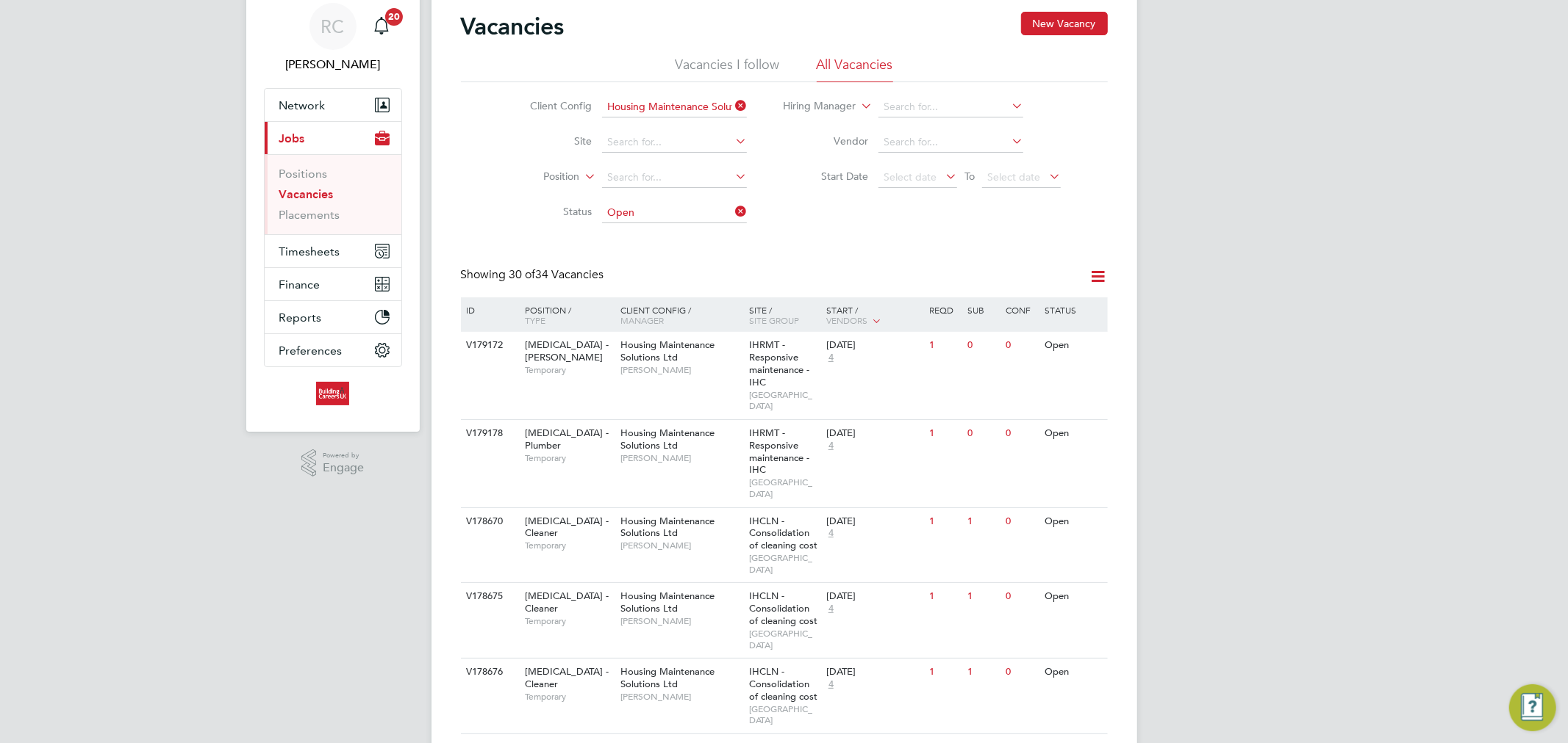
scroll to position [82, 0]
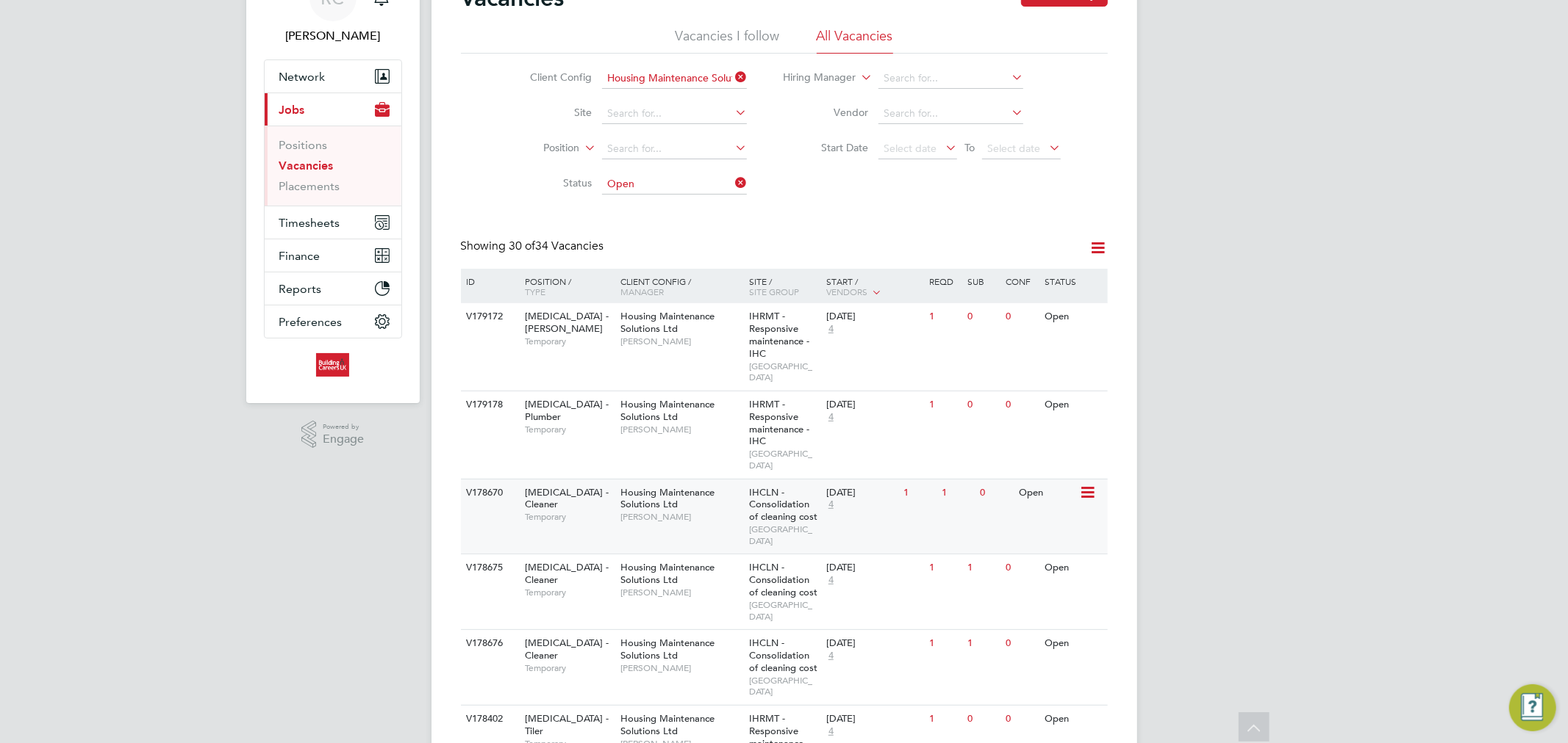
click at [804, 494] on span "IHCLN - Consolidation of cleaning cost" at bounding box center [783, 505] width 68 height 38
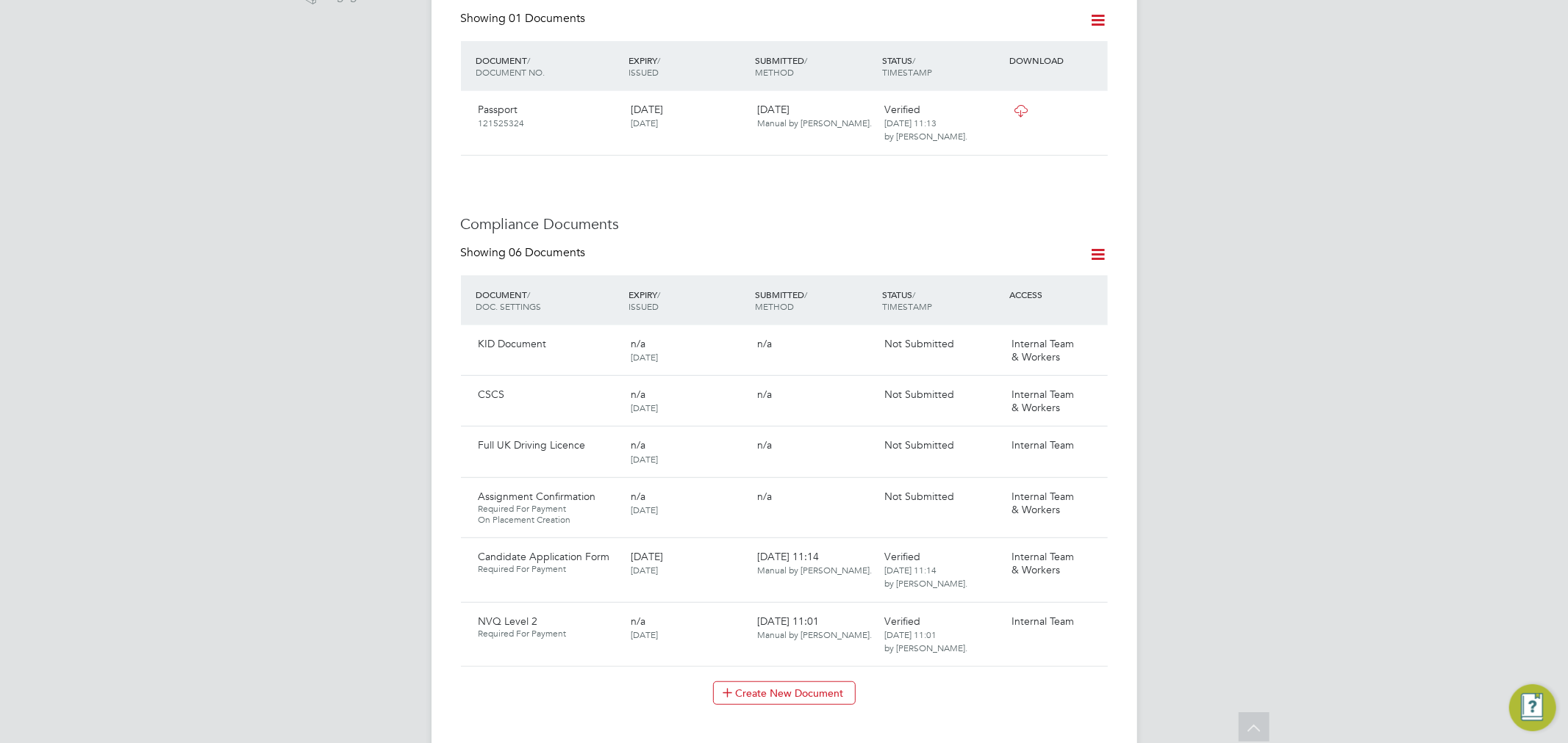
scroll to position [571, 0]
click at [1088, 545] on icon at bounding box center [1089, 554] width 15 height 18
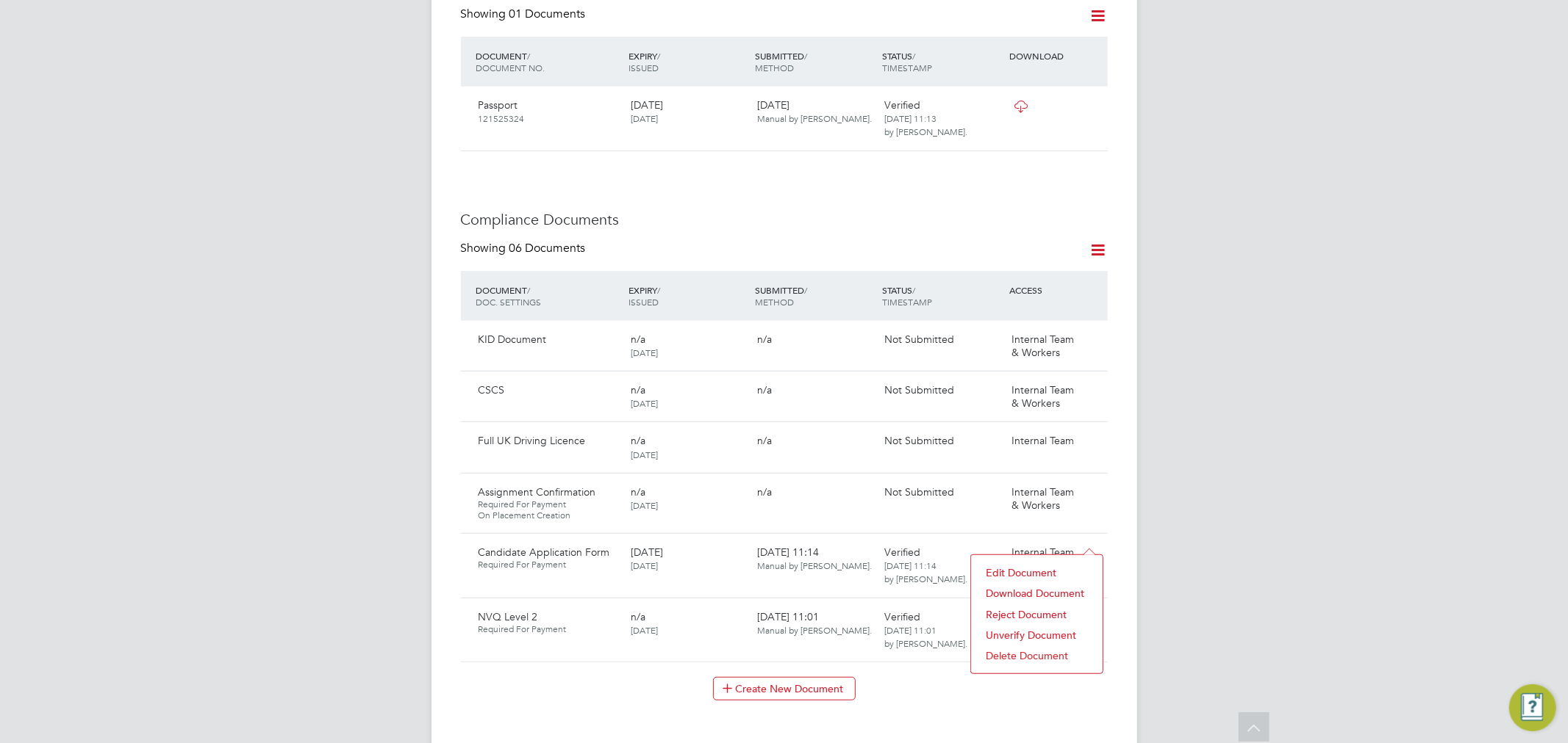
click at [1053, 591] on li "Download Document" at bounding box center [1036, 593] width 117 height 21
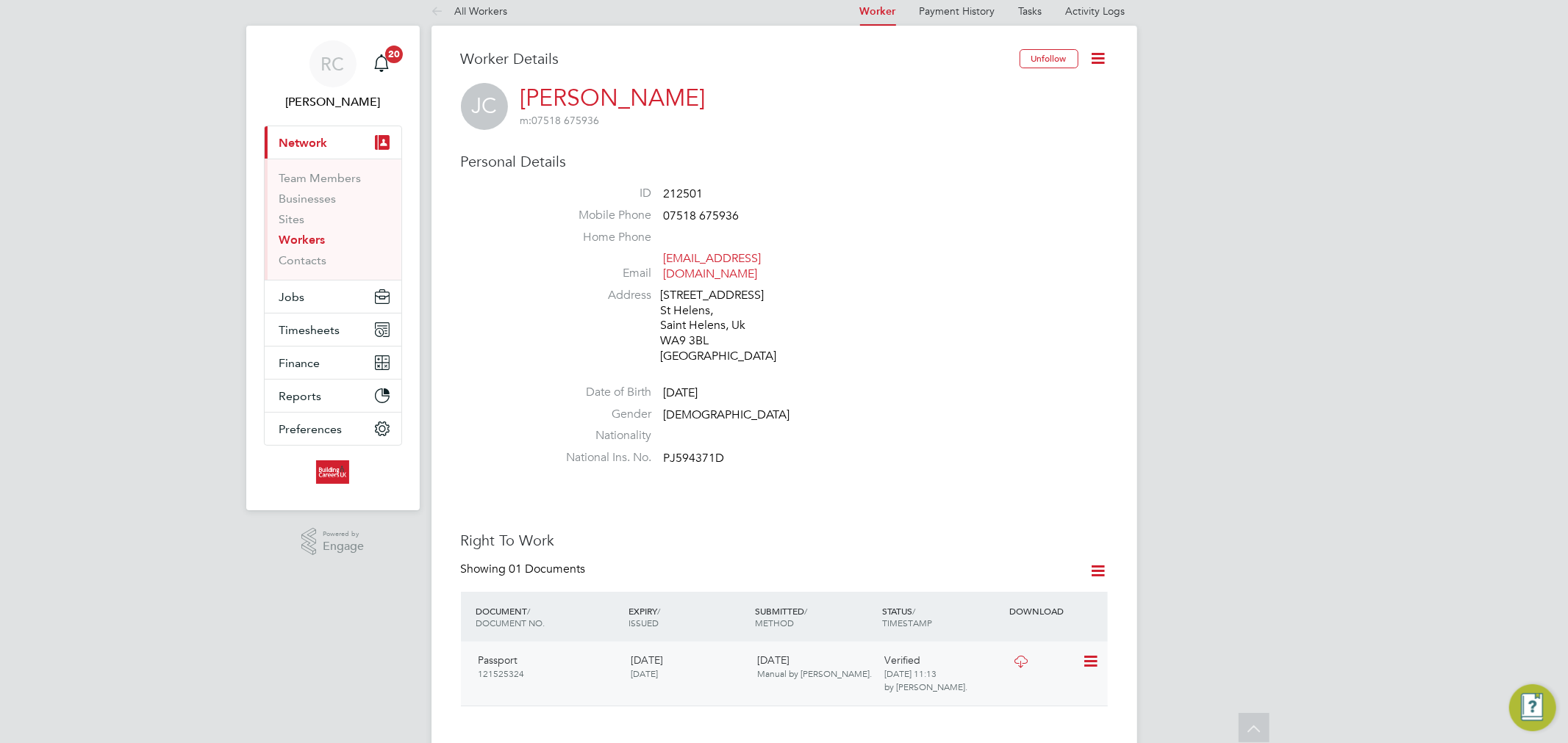
scroll to position [0, 0]
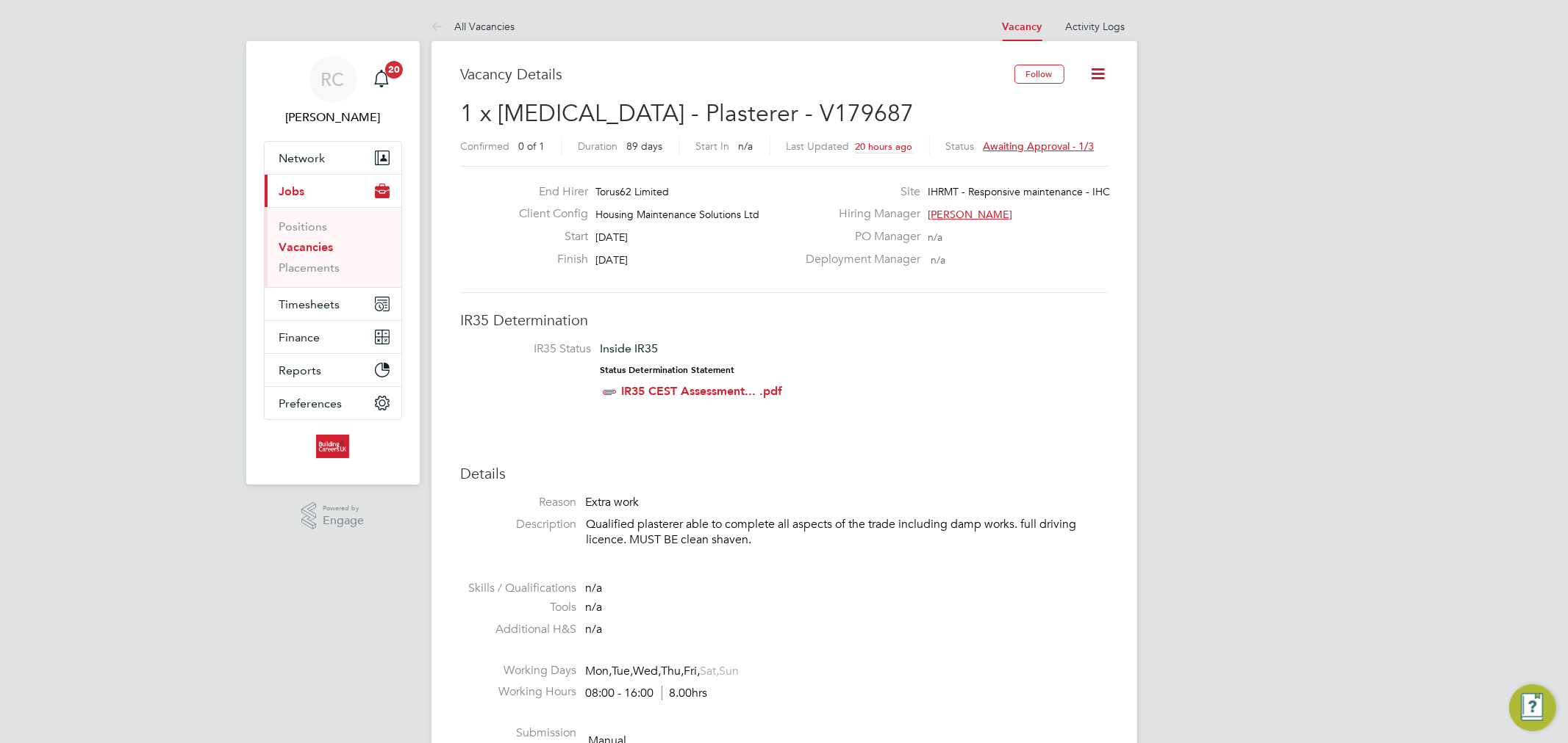
scroll to position [42, 103]
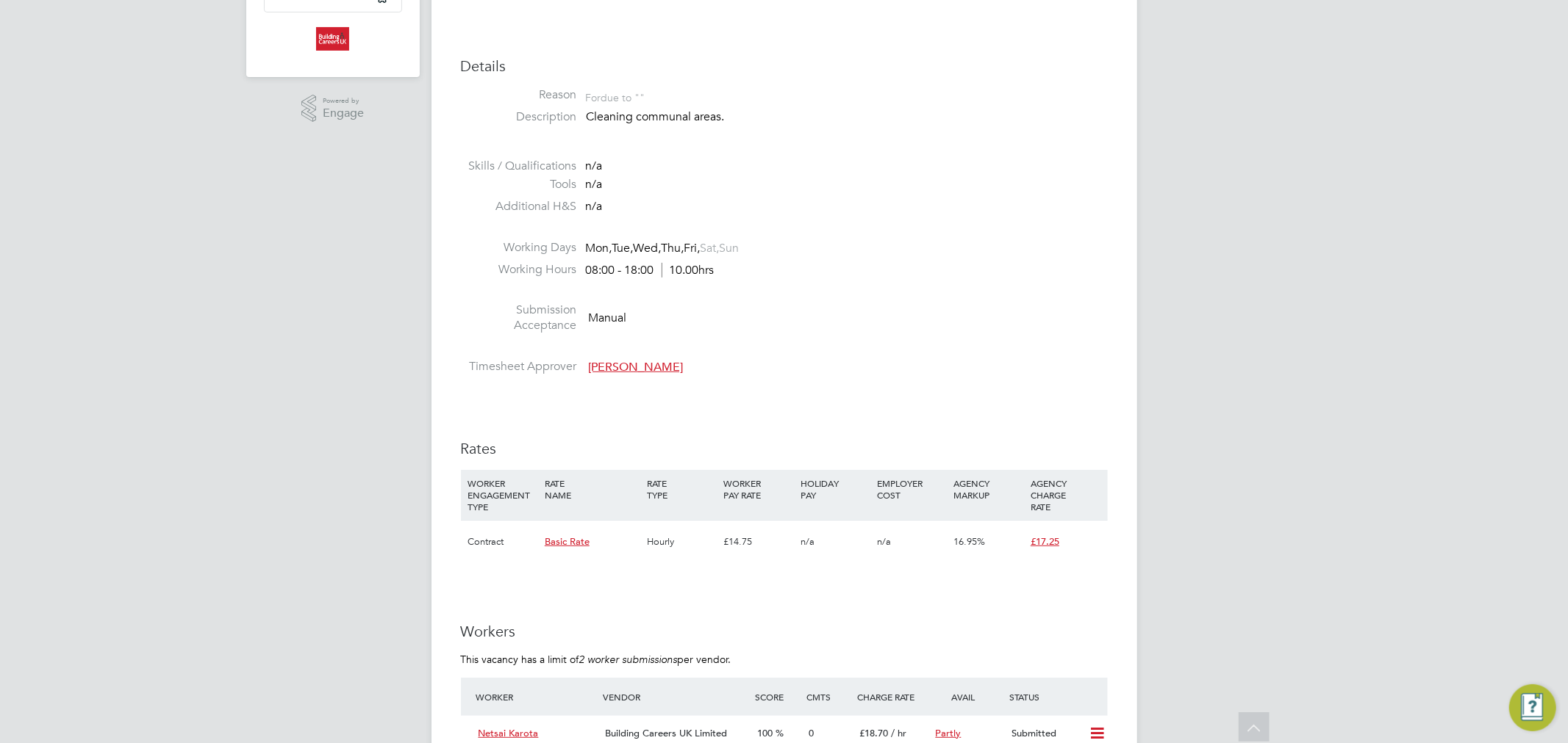
scroll to position [571, 0]
